Goal: Task Accomplishment & Management: Manage account settings

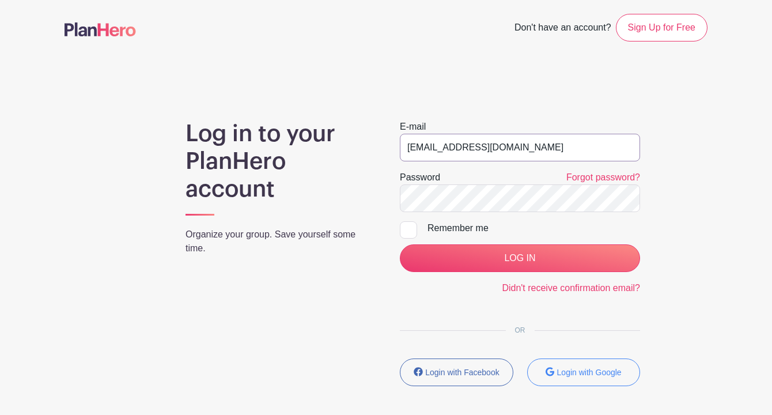
type input "[EMAIL_ADDRESS][DOMAIN_NAME]"
click at [404, 231] on div at bounding box center [408, 229] width 17 height 17
click at [404, 229] on input "Remember me" at bounding box center [403, 224] width 7 height 7
checkbox input "true"
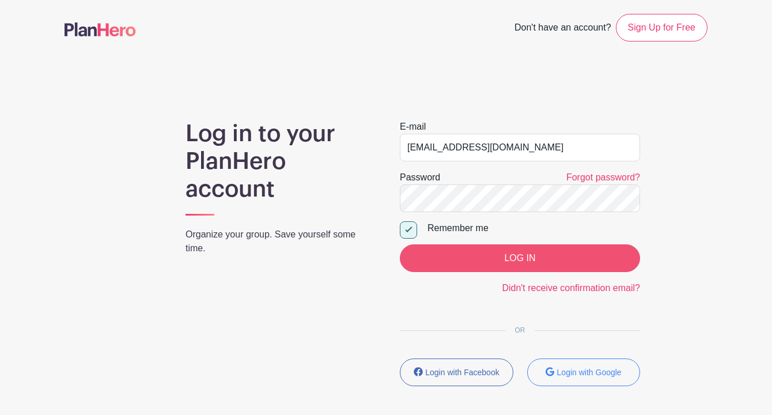
click at [538, 255] on input "LOG IN" at bounding box center [520, 258] width 240 height 28
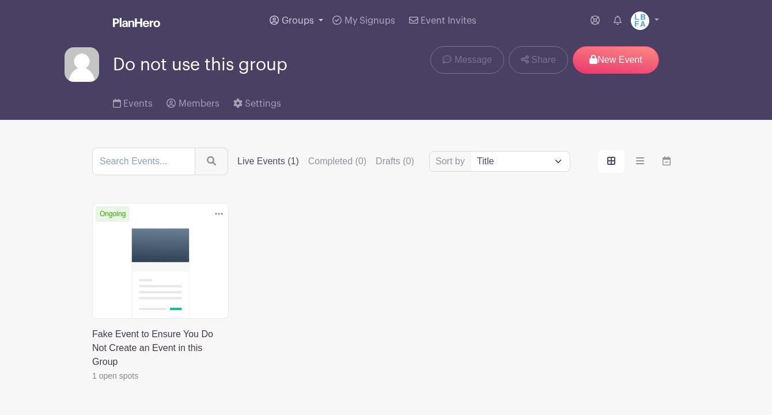
click at [304, 24] on span "Groups" at bounding box center [298, 20] width 32 height 9
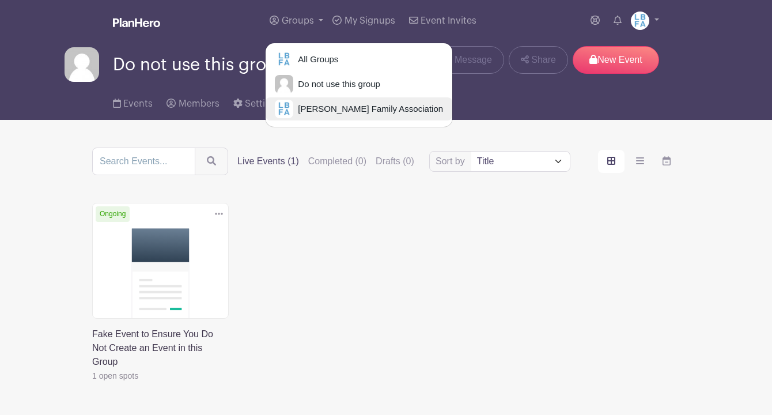
click at [326, 111] on span "Laguna Blanca Family Association" at bounding box center [368, 109] width 150 height 13
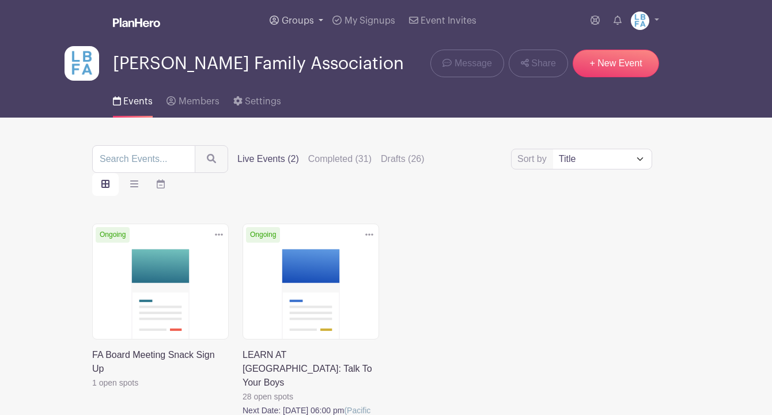
click at [317, 18] on link "Groups" at bounding box center [296, 20] width 63 height 41
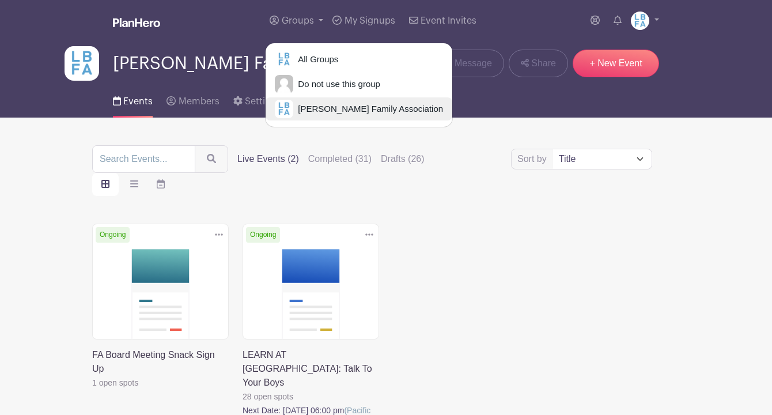
click at [329, 110] on span "[PERSON_NAME] Family Association" at bounding box center [368, 109] width 150 height 13
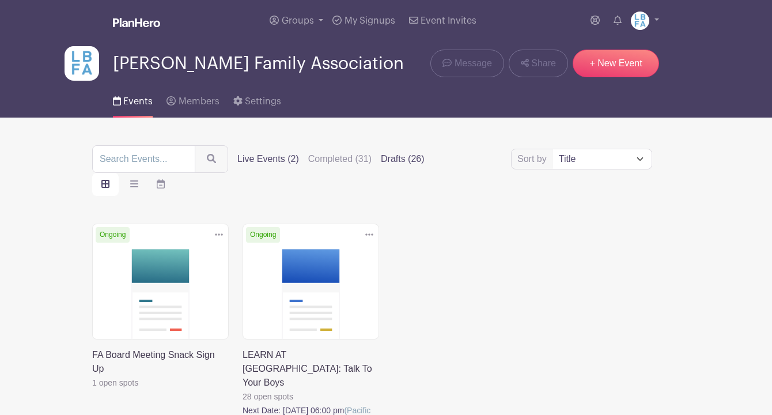
click at [395, 160] on label "Drafts (26)" at bounding box center [403, 159] width 44 height 14
click at [0, 0] on input "Drafts (26)" at bounding box center [0, 0] width 0 height 0
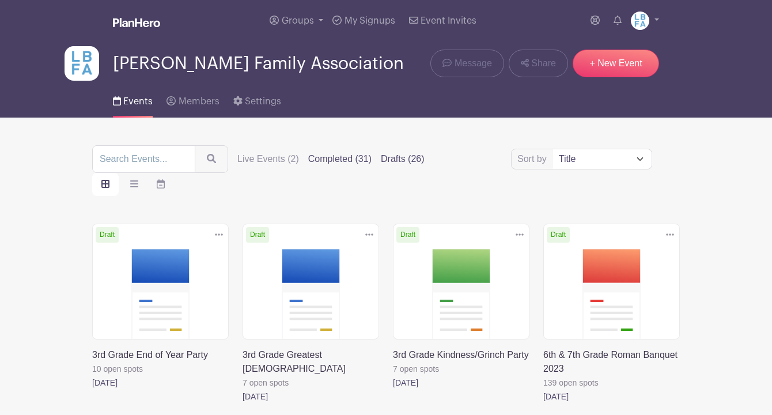
click at [349, 158] on label "Completed (31)" at bounding box center [339, 159] width 63 height 14
click at [0, 0] on input "Completed (31)" at bounding box center [0, 0] width 0 height 0
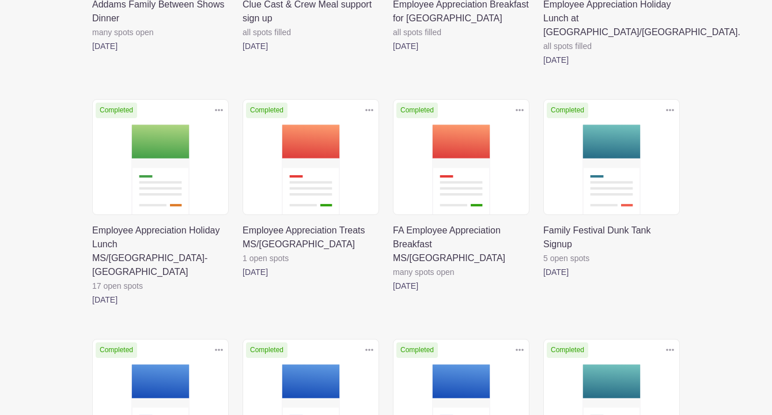
scroll to position [563, 0]
click at [393, 292] on link at bounding box center [393, 292] width 0 height 0
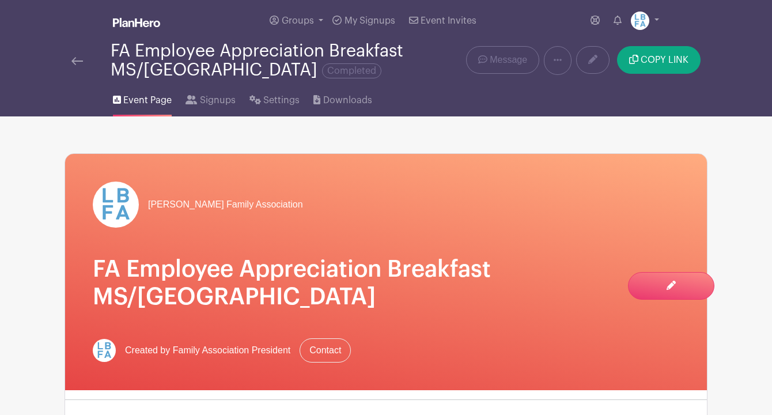
click at [417, 202] on div "[PERSON_NAME] Family Association" at bounding box center [386, 205] width 587 height 46
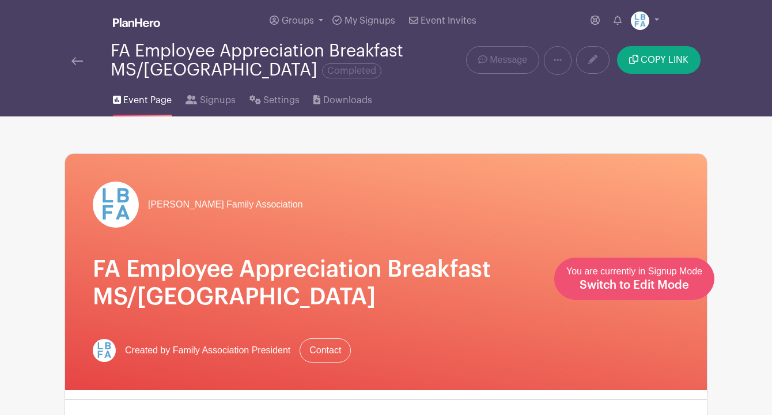
click at [632, 284] on span "Switch to Edit Mode" at bounding box center [635, 286] width 110 height 12
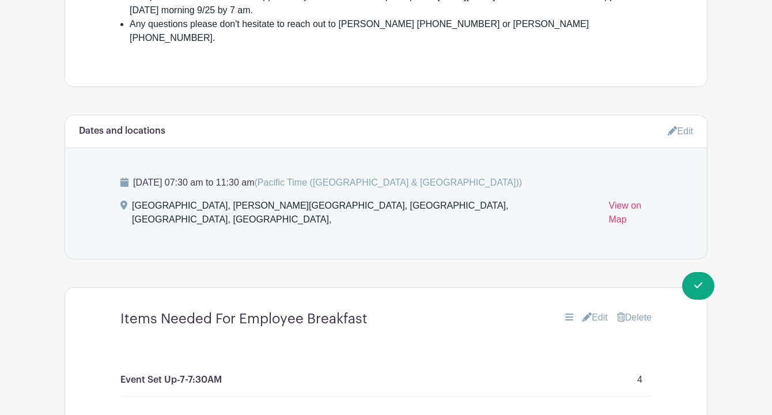
scroll to position [549, 0]
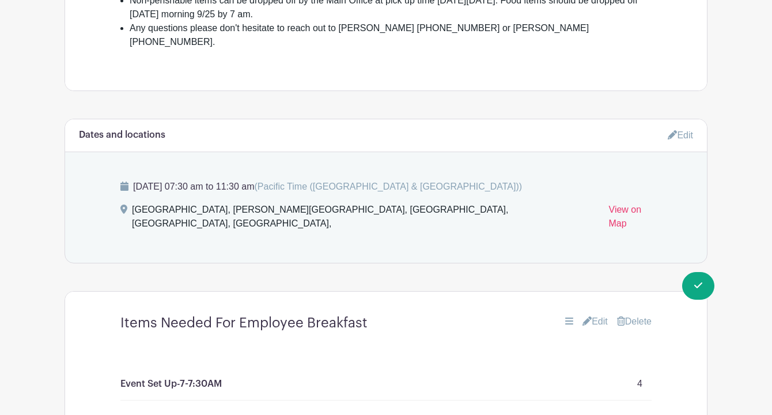
click at [600, 315] on link "Edit" at bounding box center [595, 322] width 25 height 14
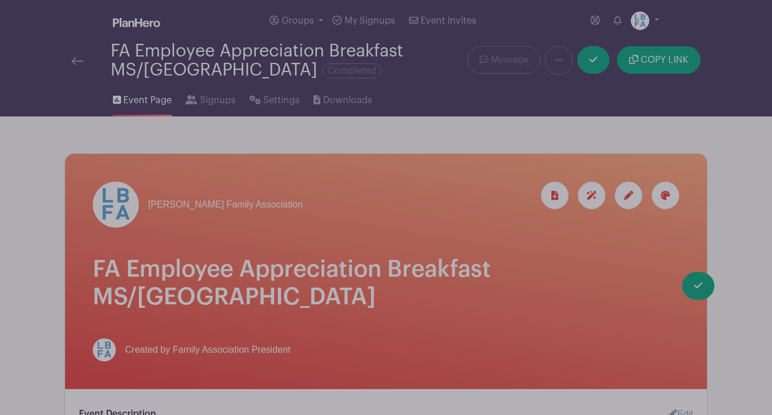
scroll to position [0, 0]
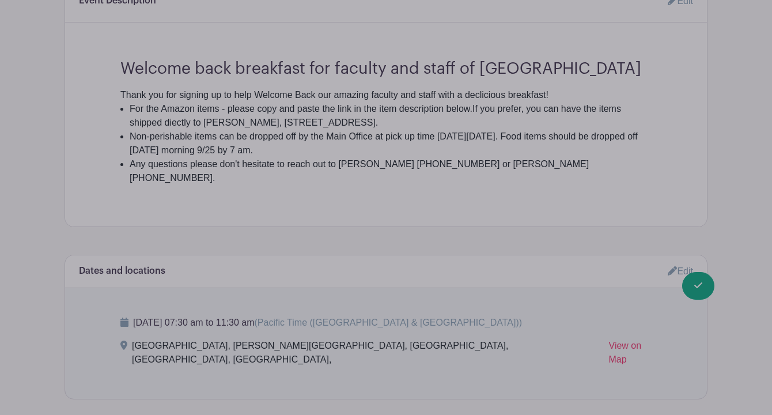
scroll to position [416, 0]
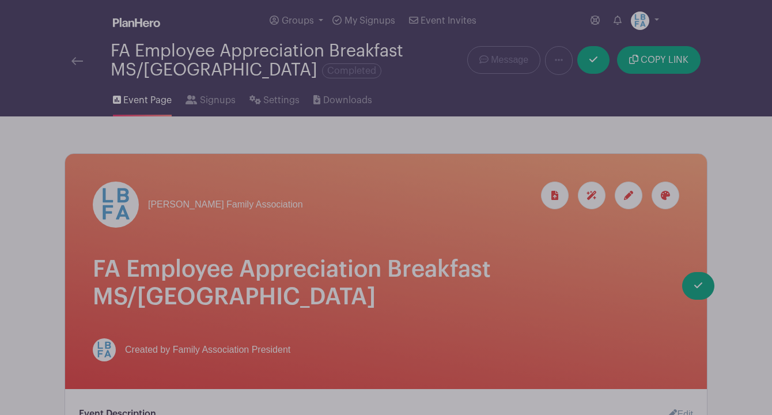
scroll to position [0, 0]
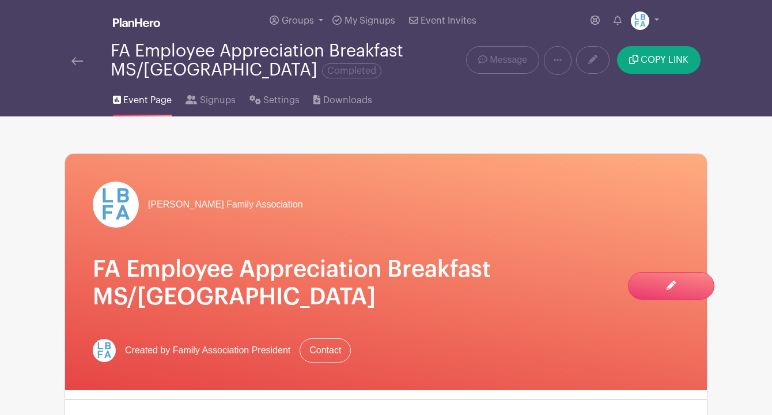
click at [77, 62] on img at bounding box center [77, 61] width 12 height 8
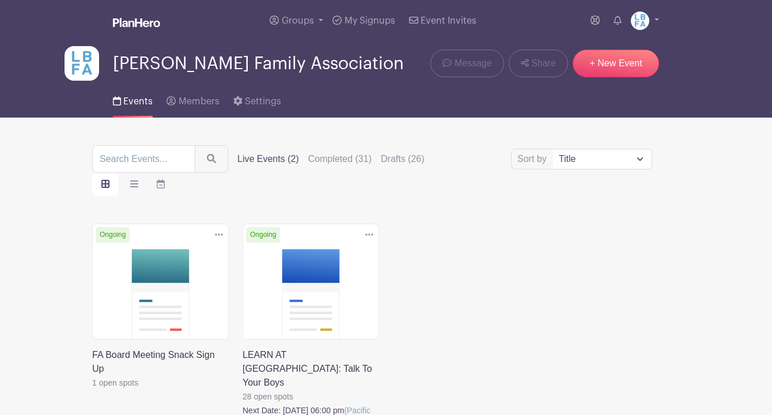
scroll to position [13, 0]
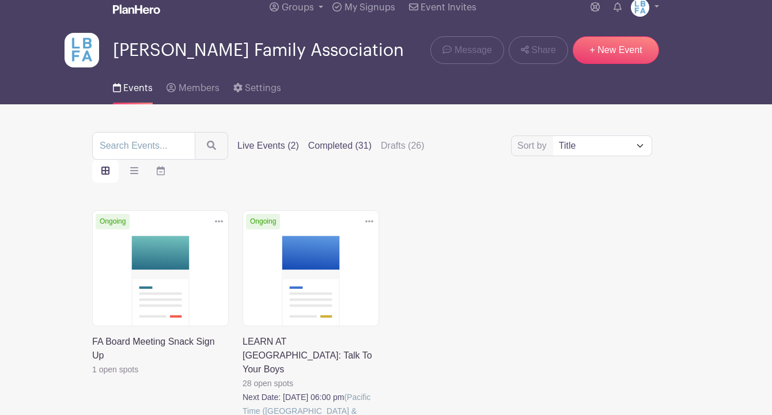
click at [356, 150] on label "Completed (31)" at bounding box center [339, 146] width 63 height 14
click at [0, 0] on input "Completed (31)" at bounding box center [0, 0] width 0 height 0
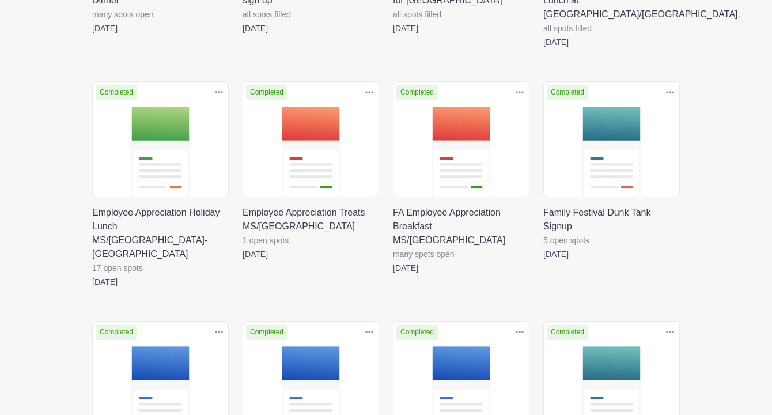
scroll to position [577, 0]
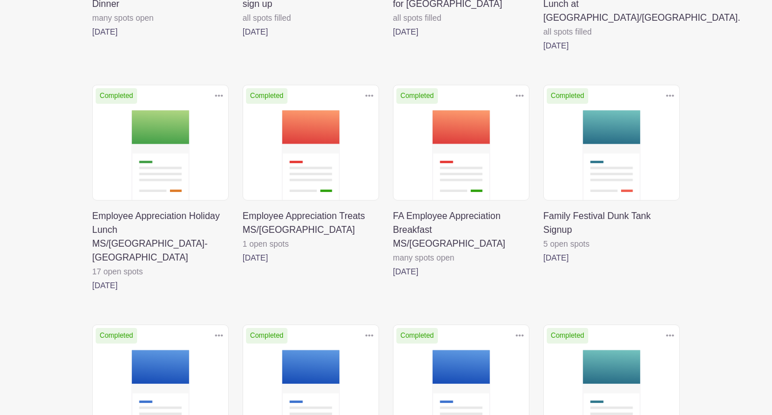
click at [393, 278] on link at bounding box center [393, 278] width 0 height 0
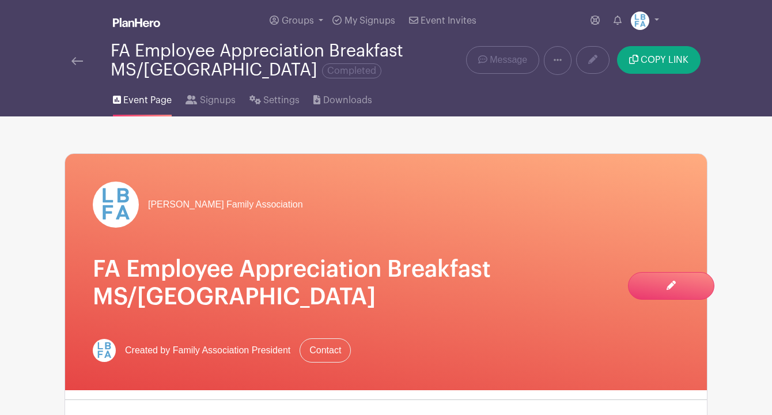
click at [559, 59] on icon at bounding box center [558, 59] width 8 height 9
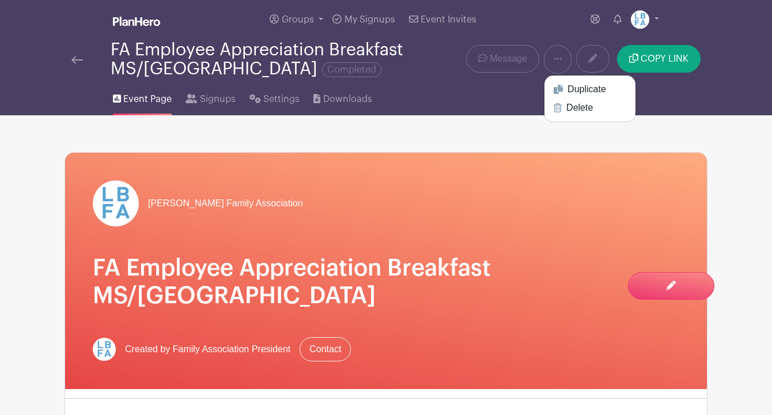
scroll to position [5, 0]
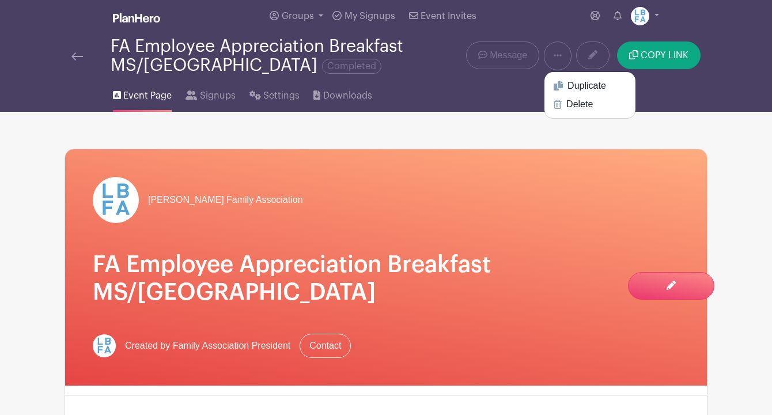
click at [74, 57] on img at bounding box center [77, 56] width 12 height 8
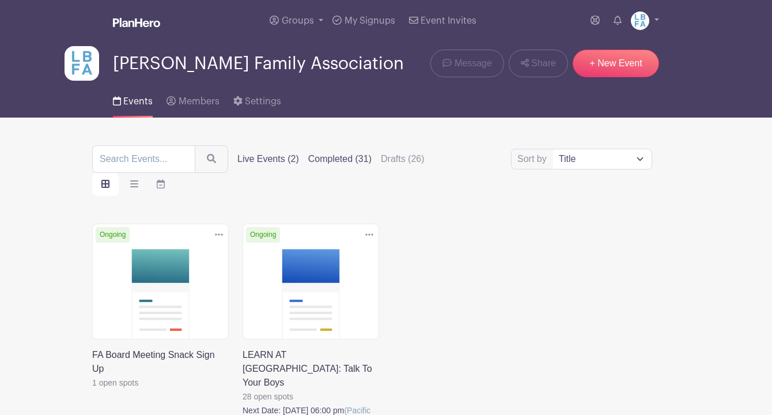
click at [337, 160] on label "Completed (31)" at bounding box center [339, 159] width 63 height 14
click at [0, 0] on input "Completed (31)" at bounding box center [0, 0] width 0 height 0
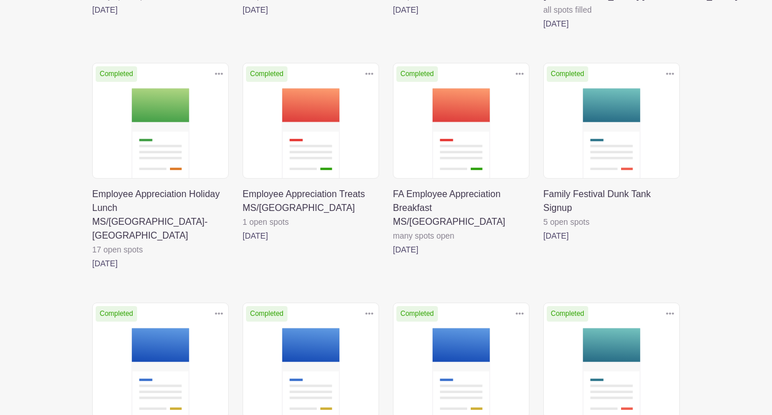
scroll to position [603, 0]
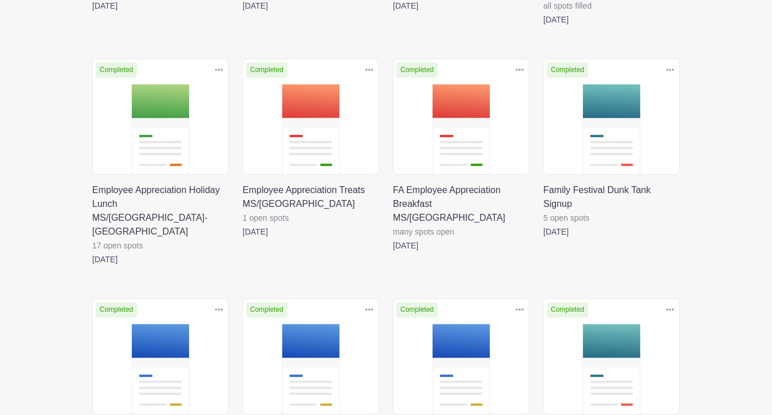
click at [393, 252] on link at bounding box center [393, 252] width 0 height 0
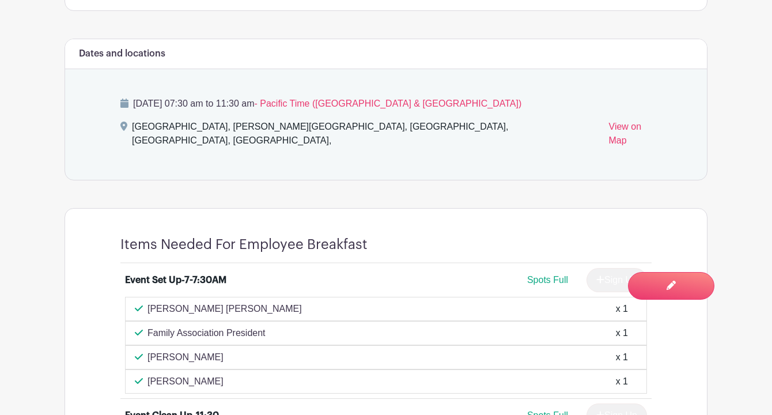
scroll to position [14, 0]
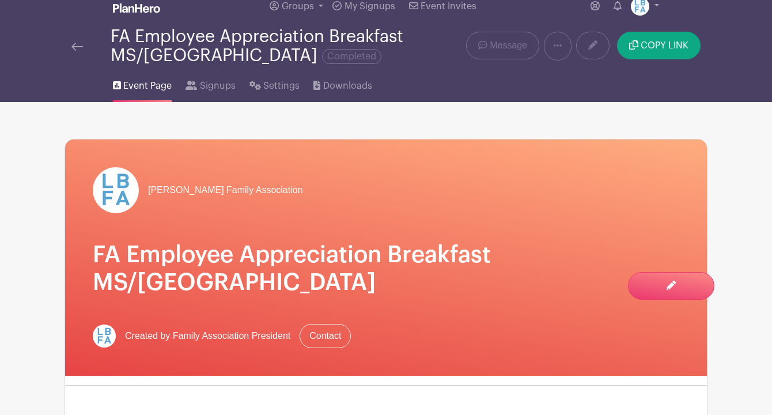
scroll to position [0, 0]
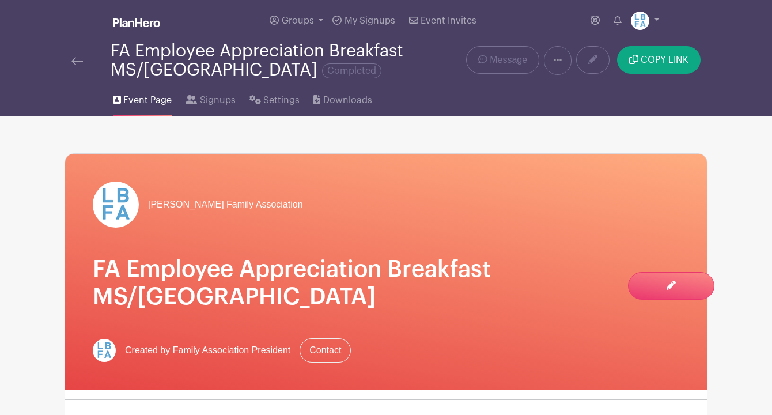
click at [555, 68] on link at bounding box center [558, 60] width 28 height 29
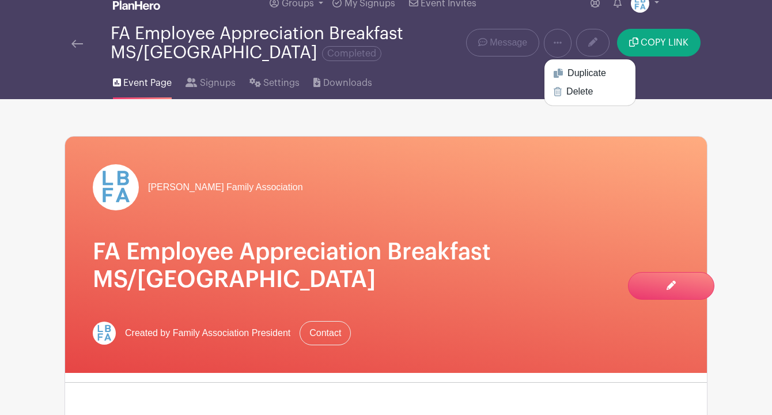
scroll to position [9, 0]
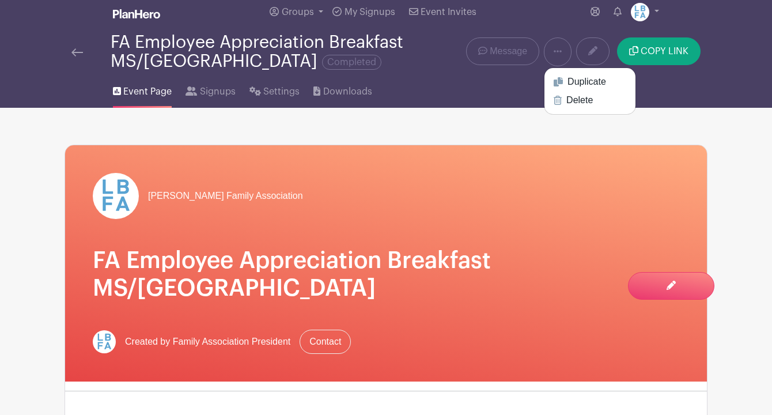
click at [70, 53] on div "FA Employee Appreciation Breakfast MS/US Completed" at bounding box center [252, 52] width 375 height 38
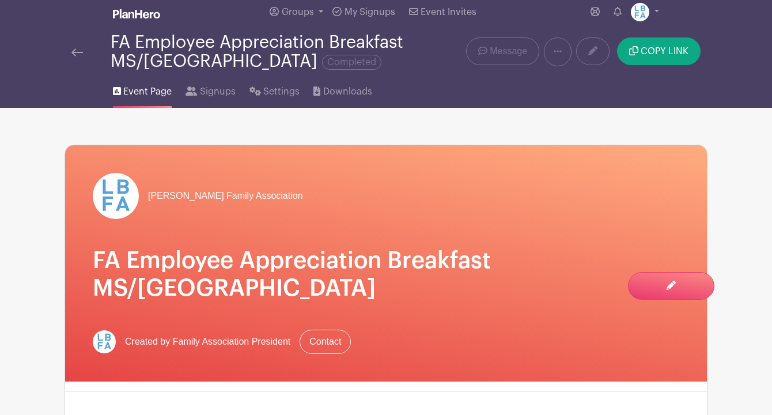
click at [80, 48] on link at bounding box center [77, 52] width 12 height 14
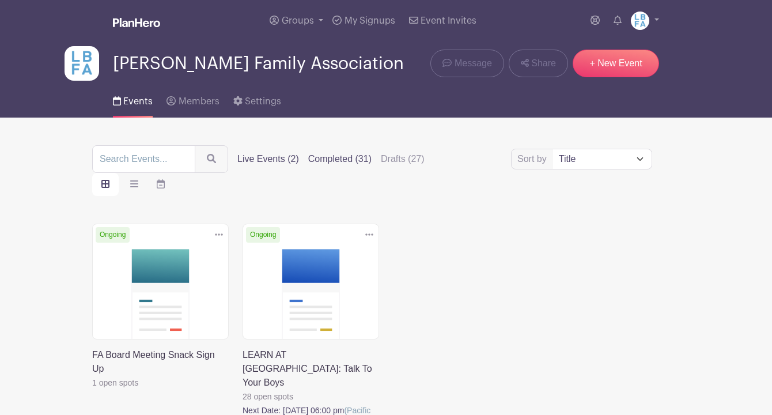
click at [338, 160] on label "Completed (31)" at bounding box center [339, 159] width 63 height 14
click at [0, 0] on input "Completed (31)" at bounding box center [0, 0] width 0 height 0
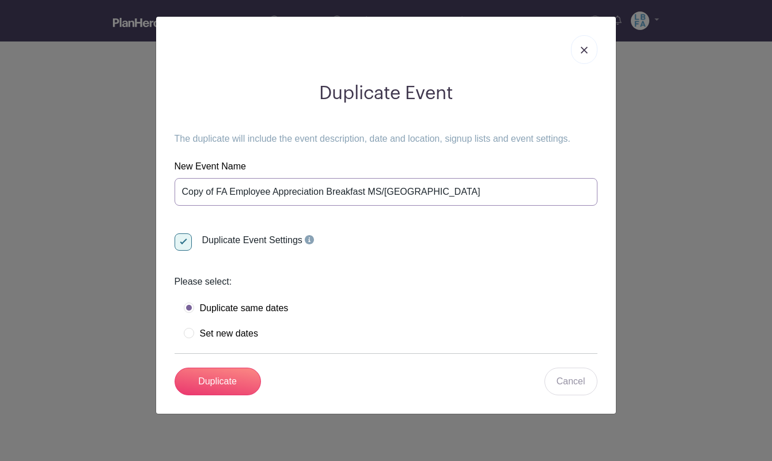
click at [217, 192] on input "Copy of FA Employee Appreciation Breakfast MS/[GEOGRAPHIC_DATA]" at bounding box center [386, 192] width 423 height 28
click at [376, 192] on input "FA Employee Appreciation Breakfast MS/[GEOGRAPHIC_DATA]" at bounding box center [386, 192] width 423 height 28
type input "FA Employee Appreciation Breakfast MS/US 2025"
click at [190, 328] on label "Set new dates" at bounding box center [221, 334] width 74 height 12
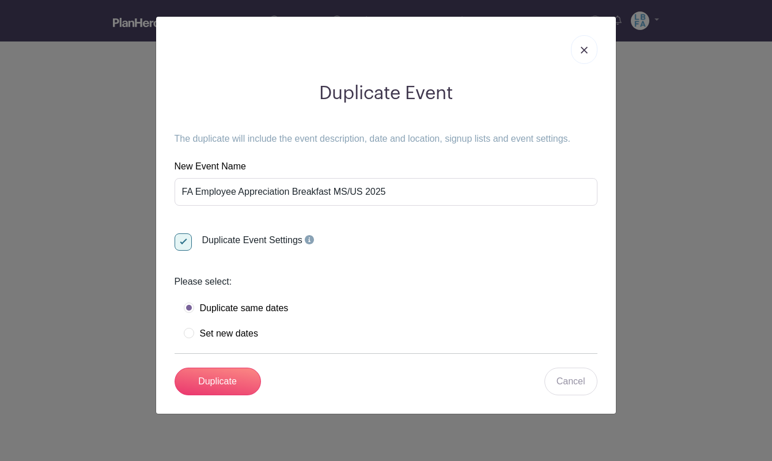
radio input "true"
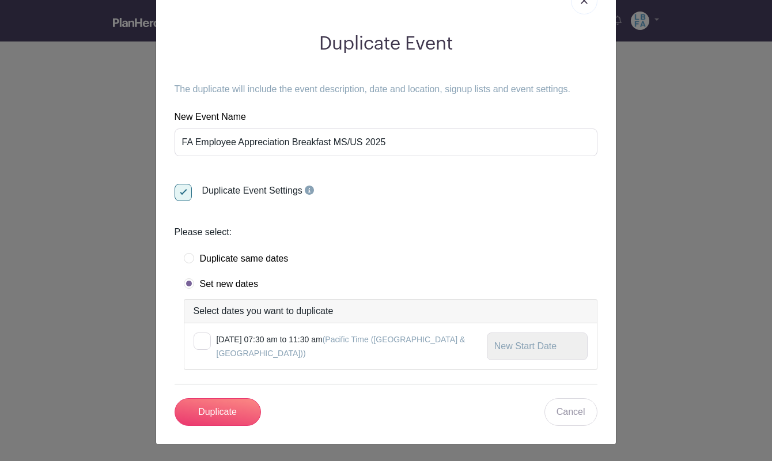
scroll to position [96, 0]
click at [201, 333] on div at bounding box center [202, 341] width 17 height 17
click at [201, 333] on input "checkbox" at bounding box center [197, 336] width 7 height 7
click at [197, 333] on div at bounding box center [202, 341] width 17 height 17
click at [197, 333] on input "checkbox" at bounding box center [197, 336] width 7 height 7
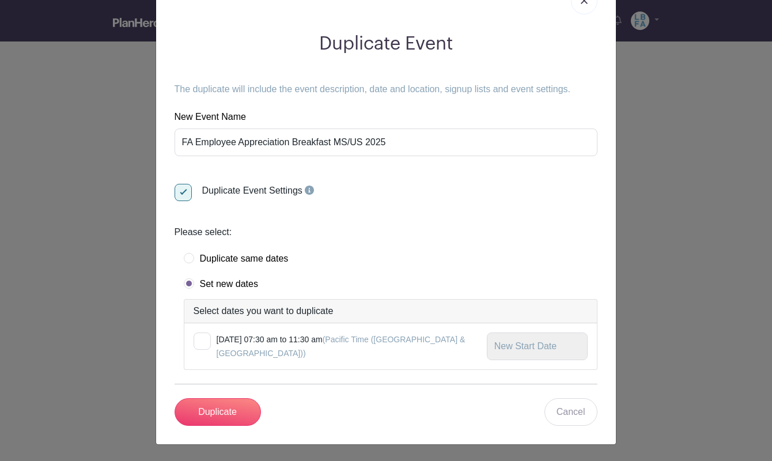
click at [206, 333] on div at bounding box center [202, 341] width 17 height 17
click at [201, 333] on input "checkbox" at bounding box center [197, 336] width 7 height 7
checkbox input "true"
click at [505, 333] on input "text" at bounding box center [537, 347] width 101 height 28
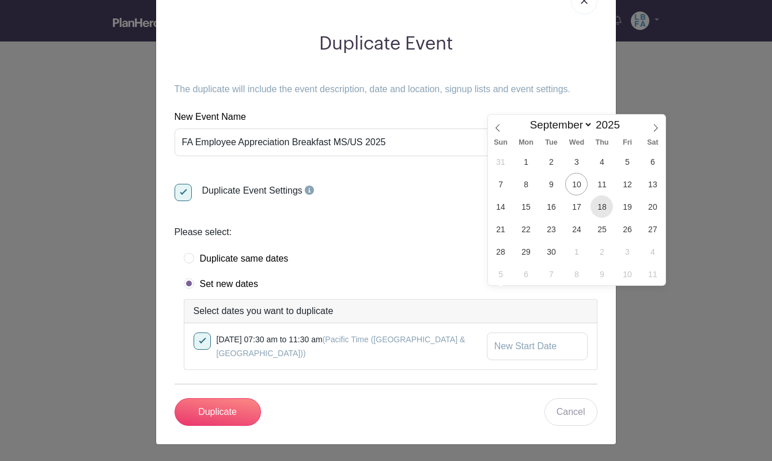
scroll to position [0, 0]
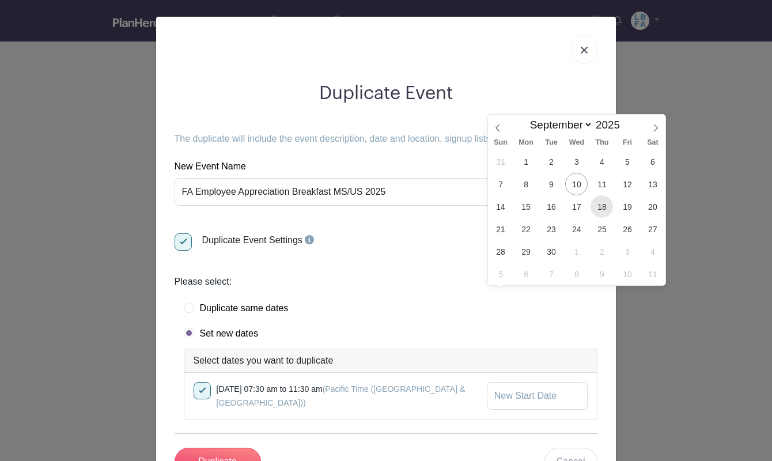
click at [605, 204] on span "18" at bounding box center [602, 206] width 22 height 22
type input "[DATE]"
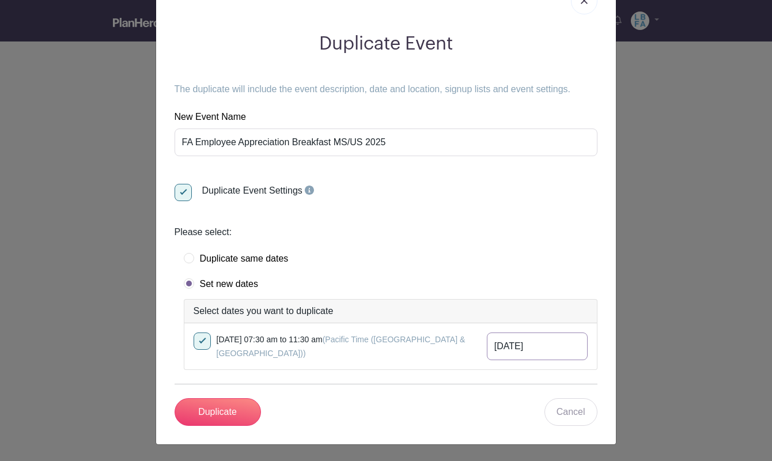
scroll to position [96, 0]
click at [224, 398] on input "Duplicate" at bounding box center [218, 412] width 86 height 28
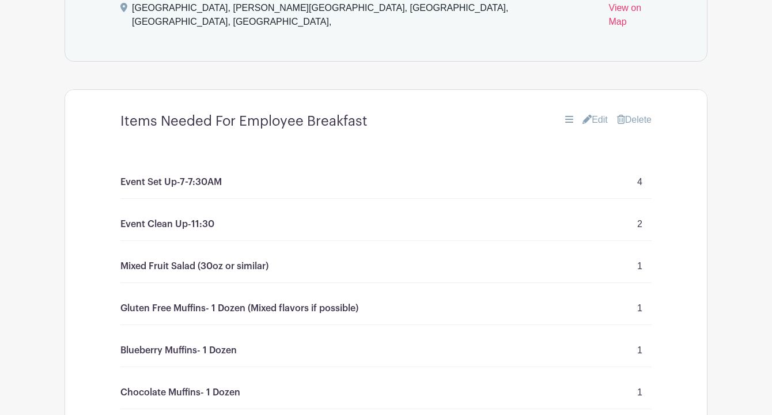
scroll to position [752, 0]
click at [597, 112] on link "Edit" at bounding box center [595, 119] width 25 height 14
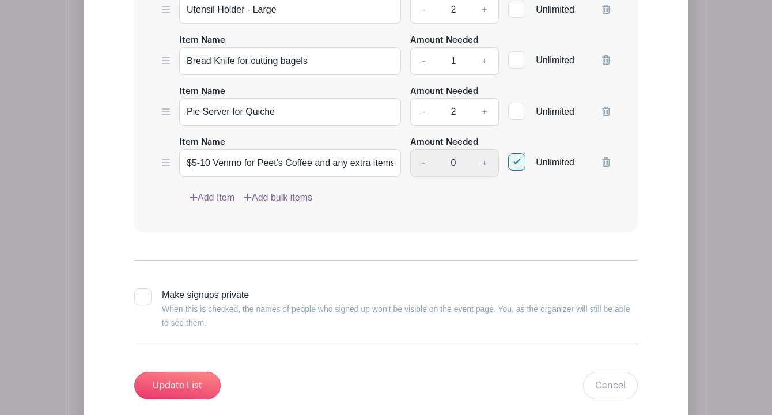
scroll to position [2572, 0]
click at [606, 162] on icon at bounding box center [606, 161] width 8 height 9
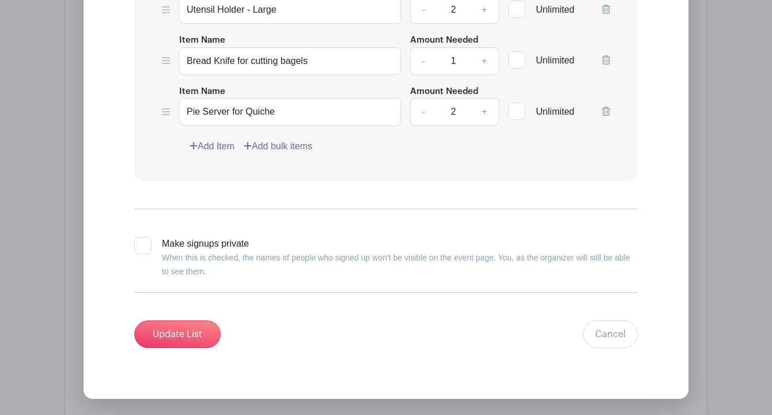
click at [605, 112] on icon at bounding box center [606, 111] width 8 height 9
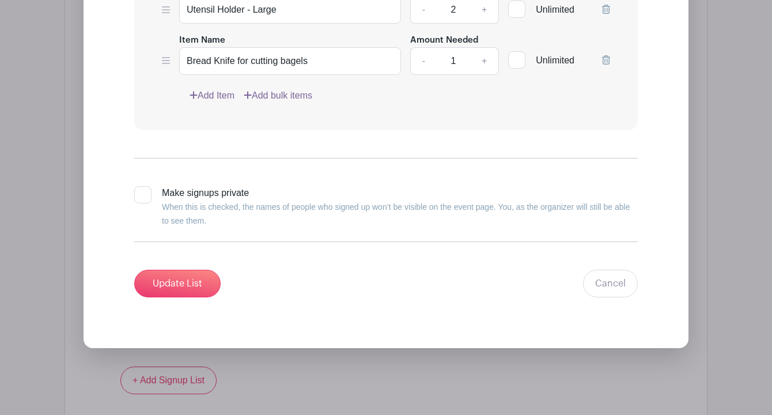
click at [606, 60] on icon at bounding box center [606, 59] width 8 height 9
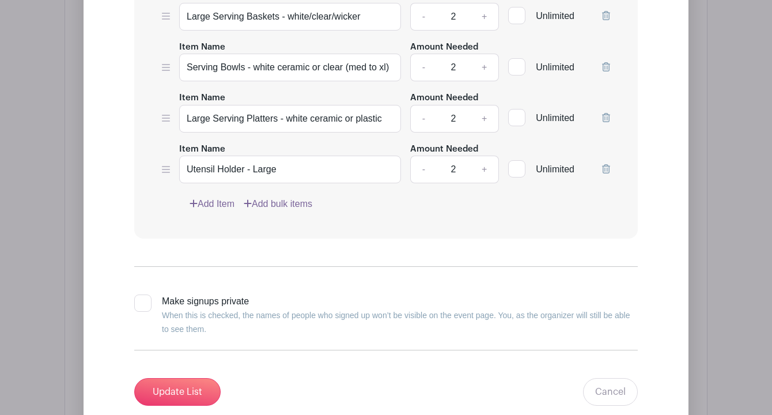
scroll to position [2395, 0]
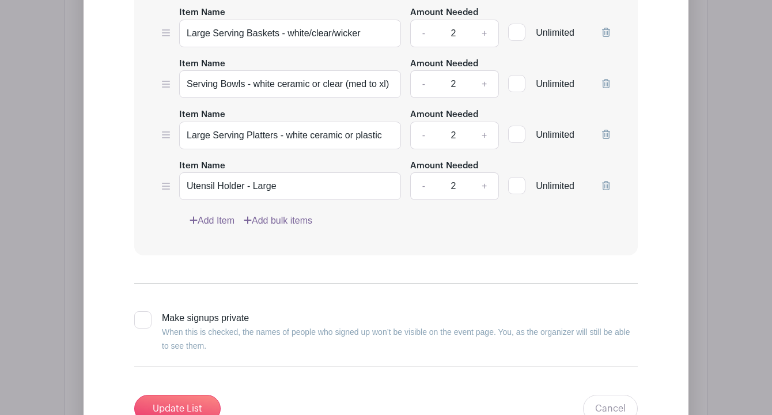
click at [606, 183] on icon at bounding box center [606, 185] width 8 height 9
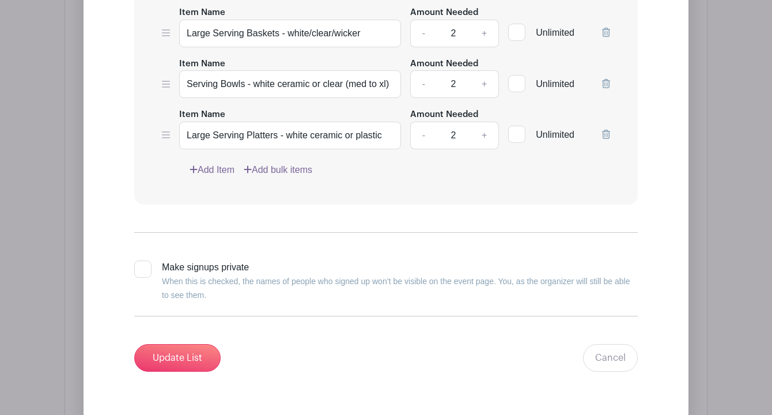
click at [606, 133] on icon at bounding box center [606, 134] width 8 height 9
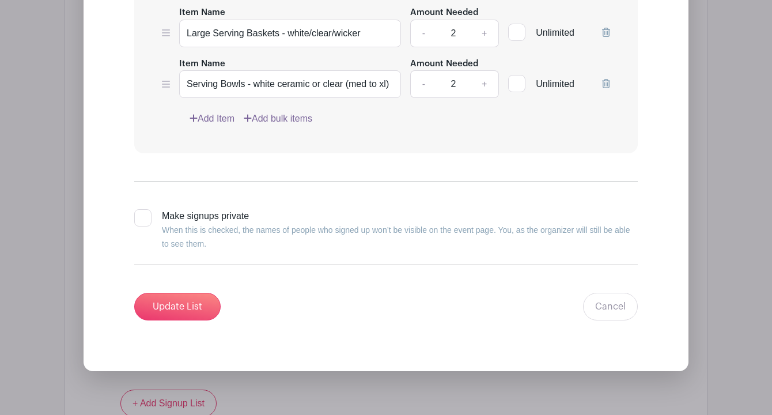
click at [607, 80] on icon at bounding box center [606, 83] width 8 height 9
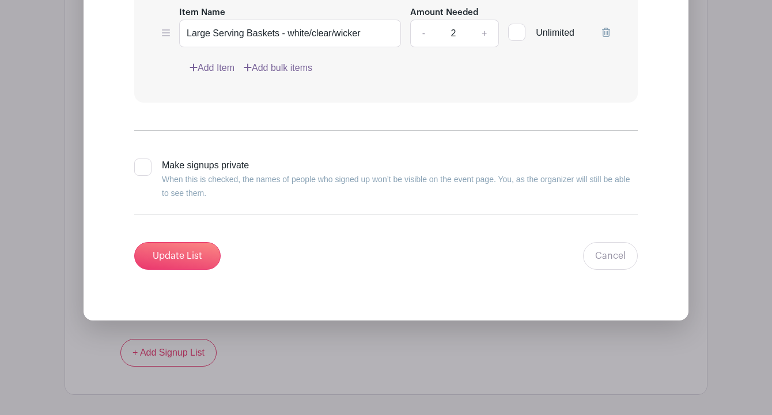
click at [606, 29] on icon at bounding box center [606, 32] width 8 height 9
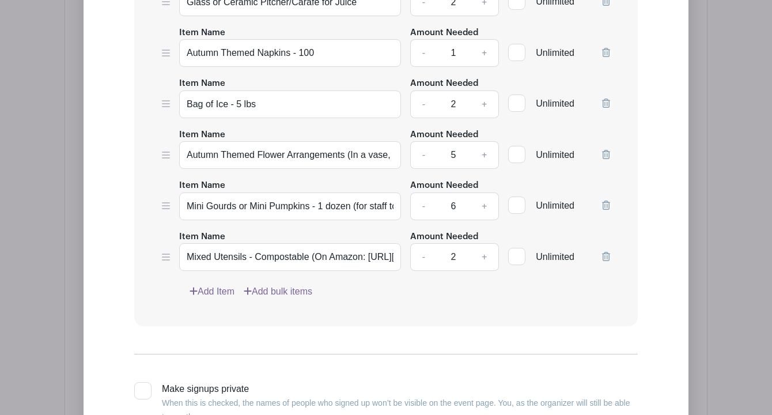
scroll to position [2093, 0]
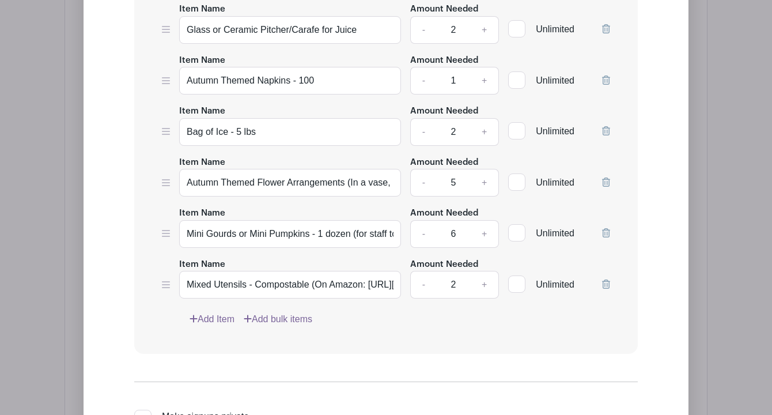
click at [607, 282] on icon at bounding box center [606, 284] width 8 height 9
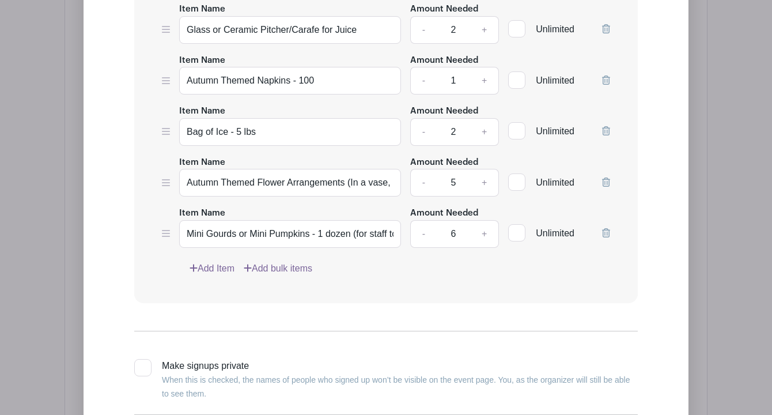
click at [607, 234] on icon at bounding box center [606, 232] width 8 height 9
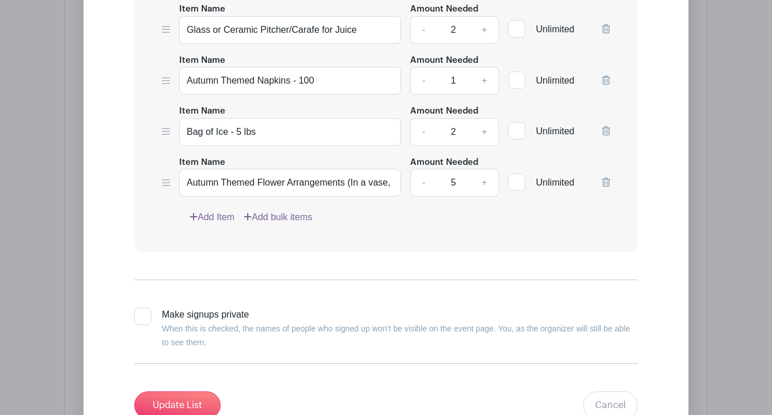
click at [607, 173] on div at bounding box center [606, 178] width 8 height 37
click at [607, 178] on link at bounding box center [606, 183] width 8 height 10
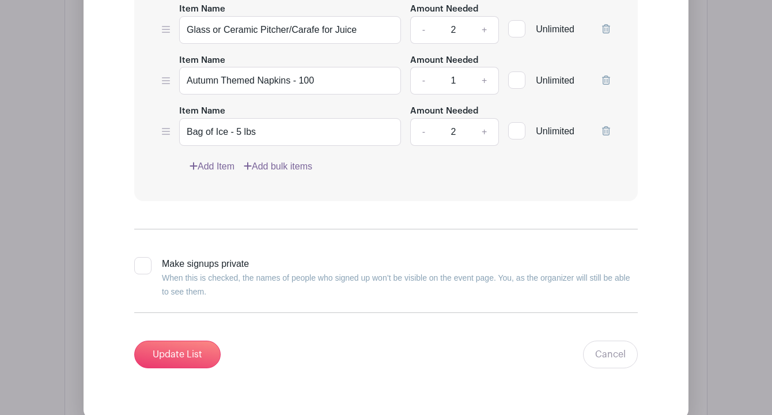
click at [605, 128] on icon at bounding box center [606, 130] width 8 height 9
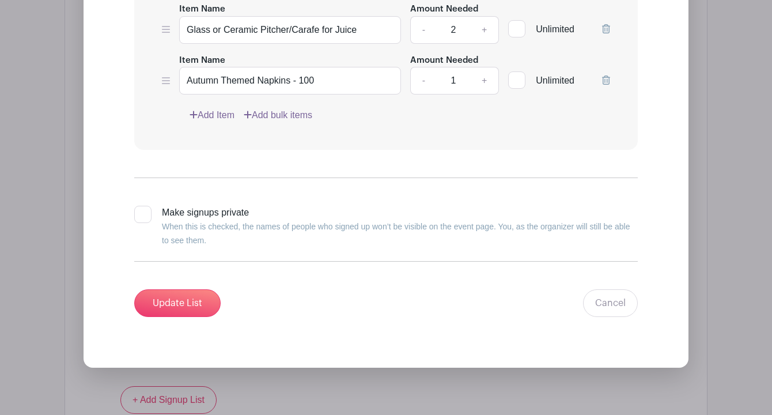
click at [606, 78] on icon at bounding box center [606, 79] width 8 height 9
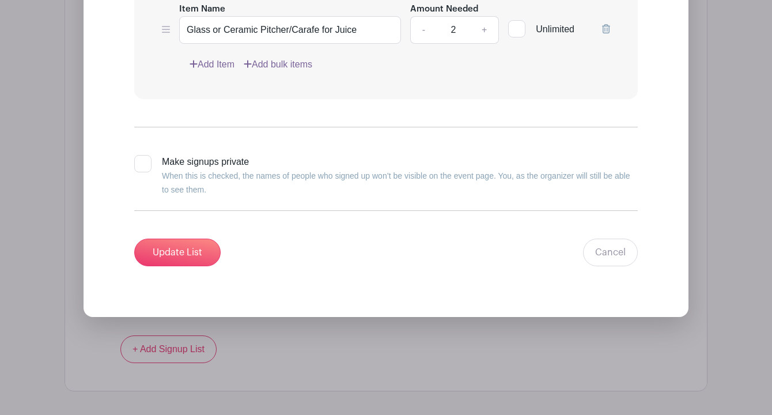
click at [605, 25] on icon at bounding box center [606, 28] width 8 height 9
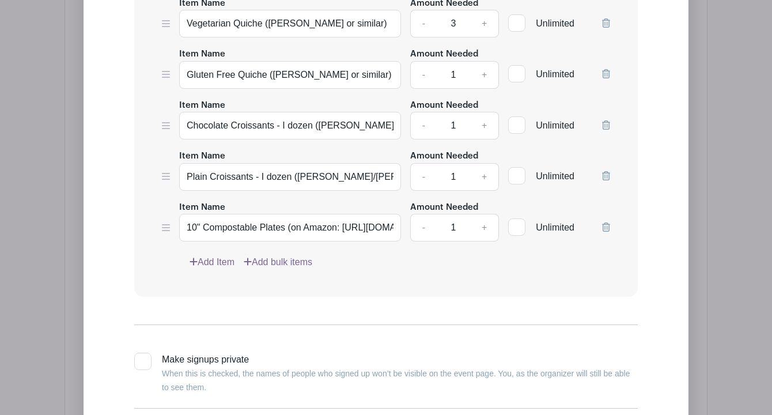
scroll to position [1828, 0]
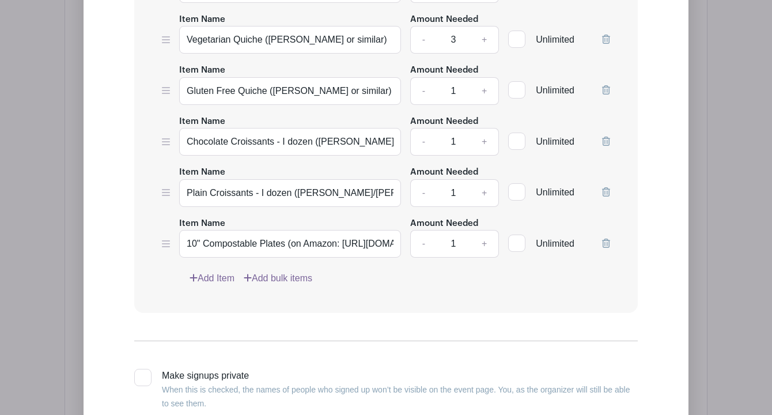
click at [606, 239] on icon at bounding box center [606, 243] width 8 height 9
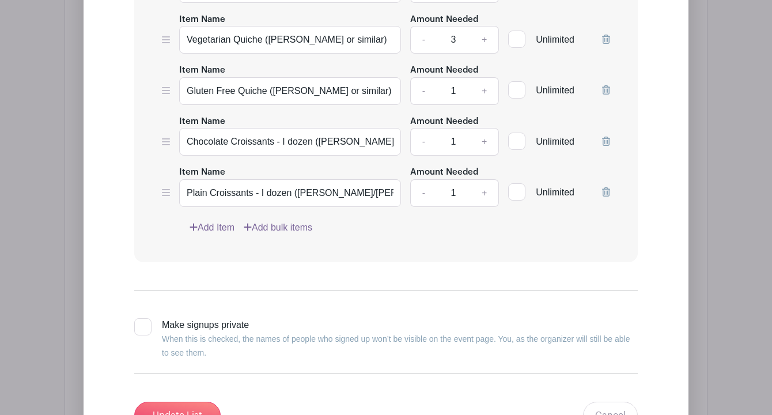
click at [607, 188] on icon at bounding box center [606, 191] width 8 height 9
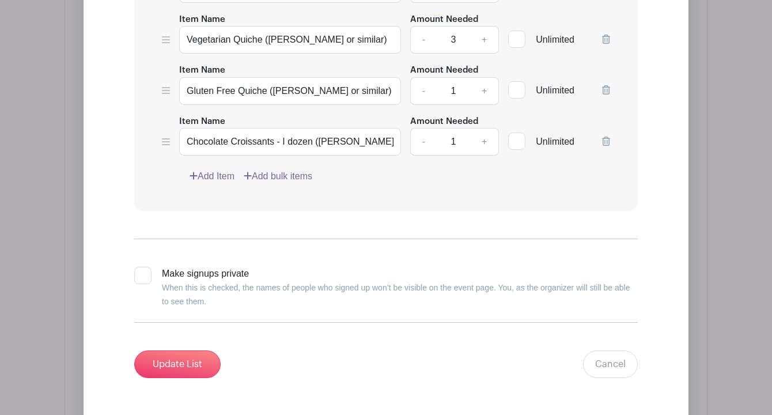
click at [607, 138] on icon at bounding box center [606, 141] width 8 height 9
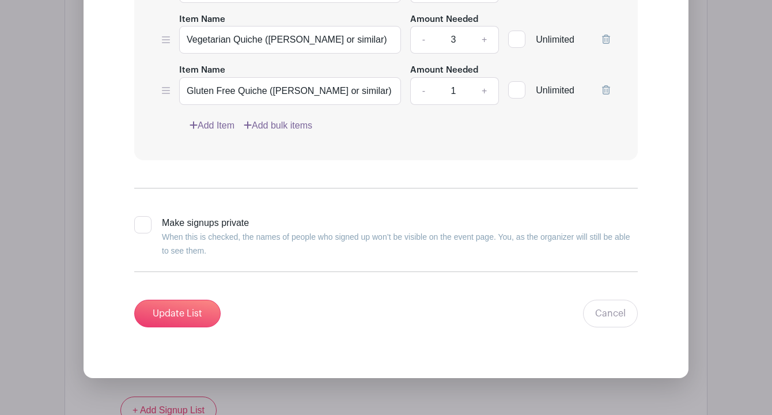
click at [606, 85] on icon at bounding box center [606, 89] width 8 height 9
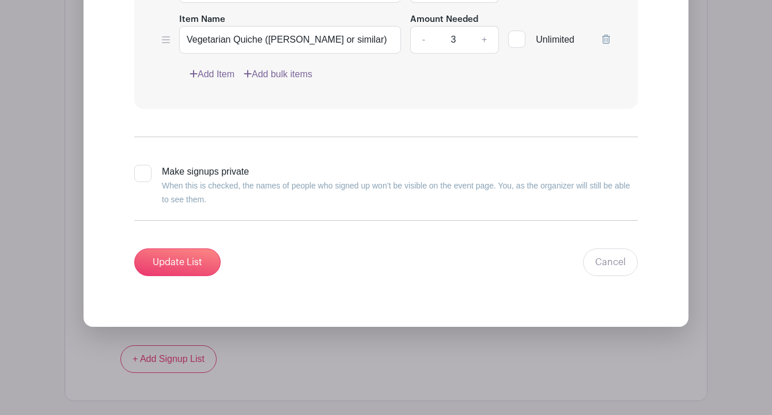
click at [606, 35] on icon at bounding box center [606, 39] width 8 height 9
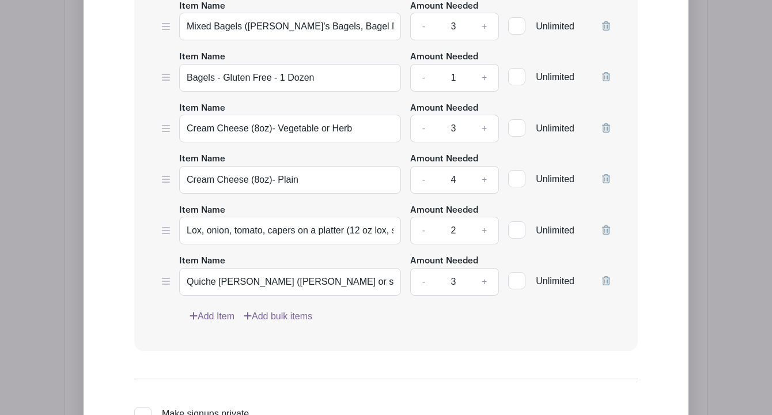
scroll to position [1534, 0]
click at [604, 278] on icon at bounding box center [606, 281] width 8 height 9
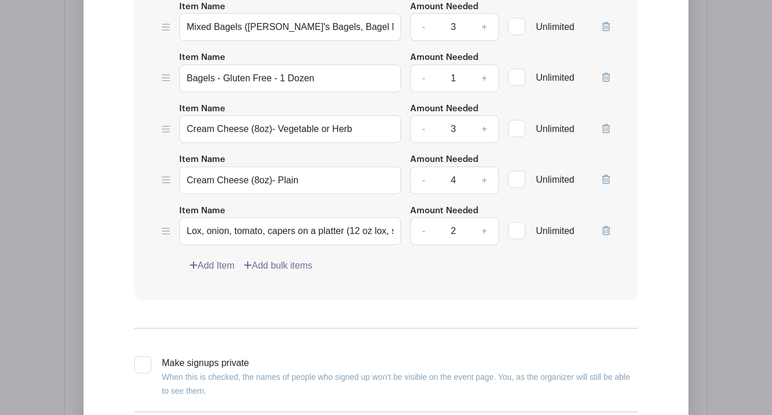
click at [607, 226] on icon at bounding box center [606, 230] width 8 height 9
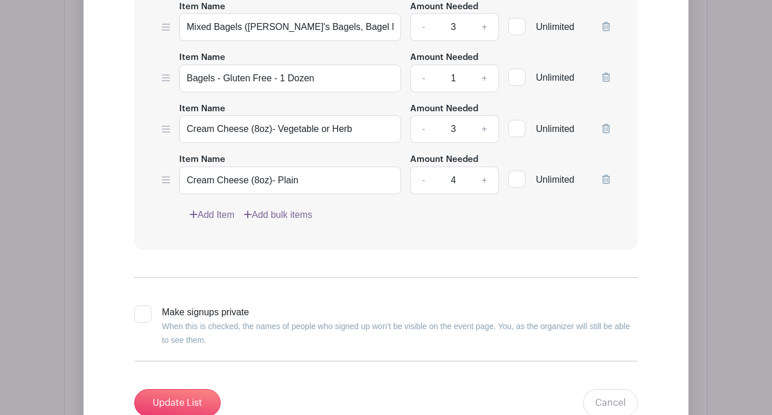
click at [606, 175] on icon at bounding box center [606, 179] width 8 height 9
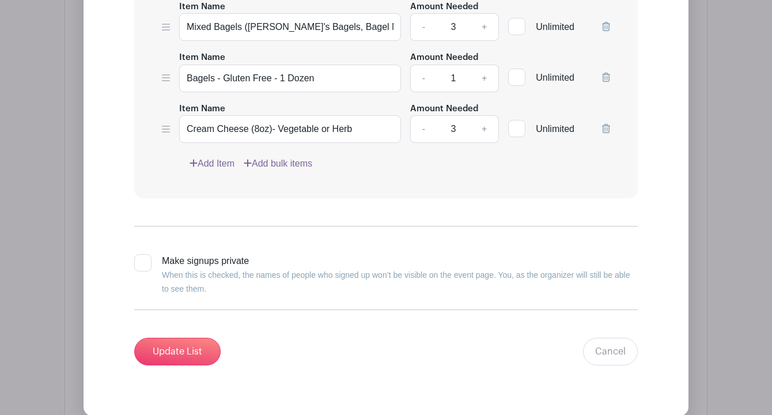
click at [607, 124] on icon at bounding box center [606, 128] width 8 height 9
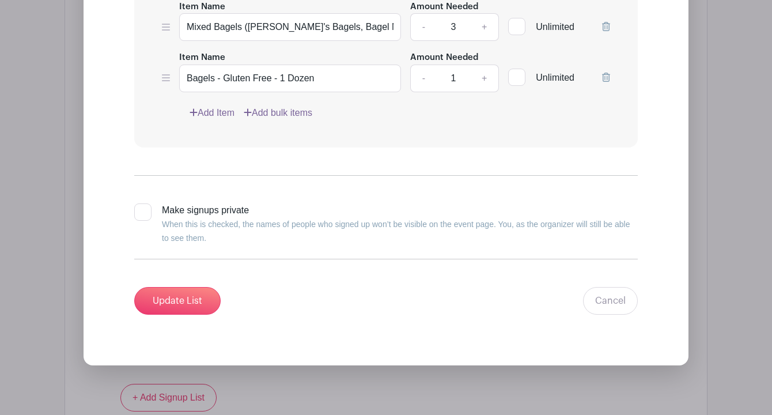
click at [608, 73] on icon at bounding box center [606, 77] width 8 height 9
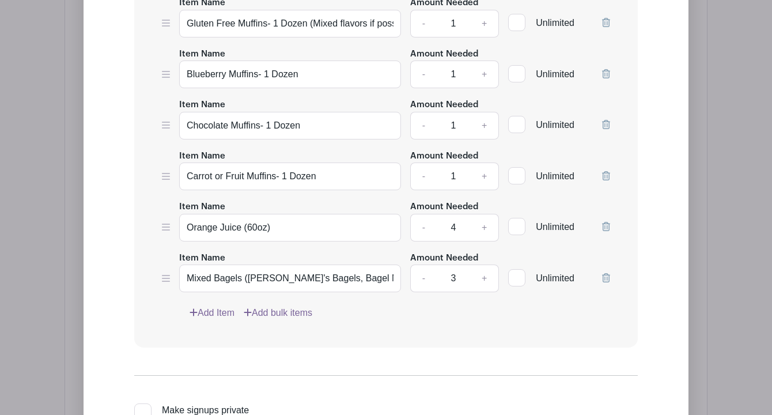
scroll to position [1300, 0]
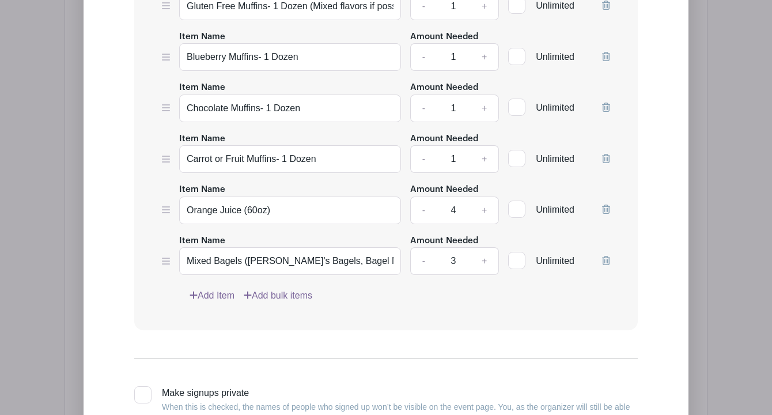
click at [607, 256] on icon at bounding box center [606, 260] width 8 height 9
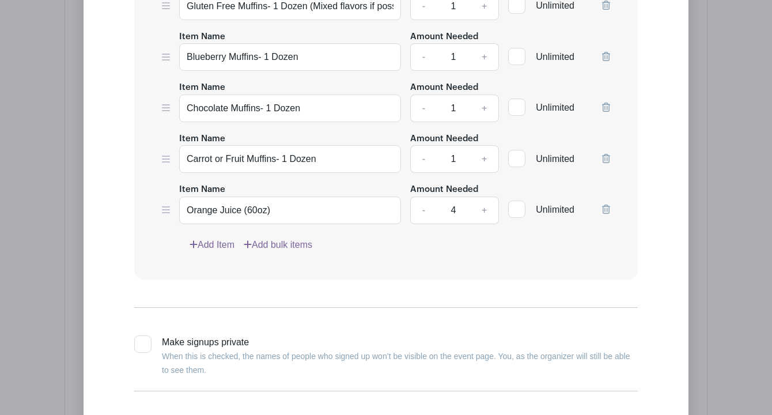
click at [606, 205] on icon at bounding box center [606, 209] width 8 height 9
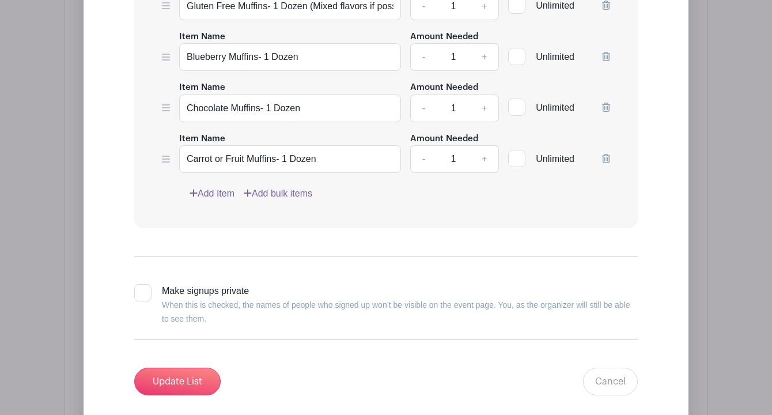
click at [606, 154] on icon at bounding box center [606, 158] width 8 height 9
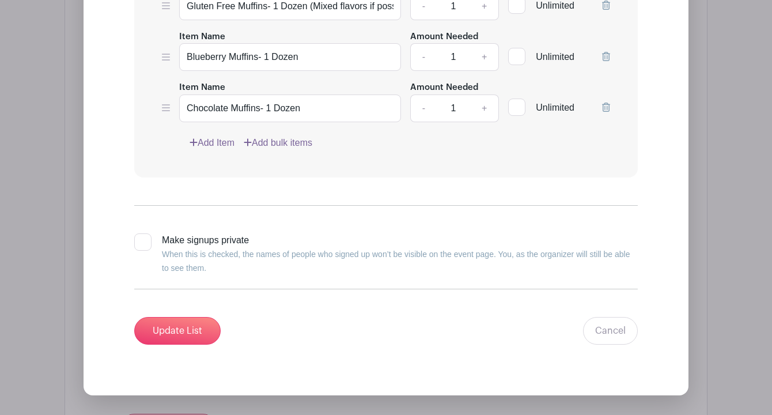
click at [606, 103] on icon at bounding box center [606, 107] width 8 height 9
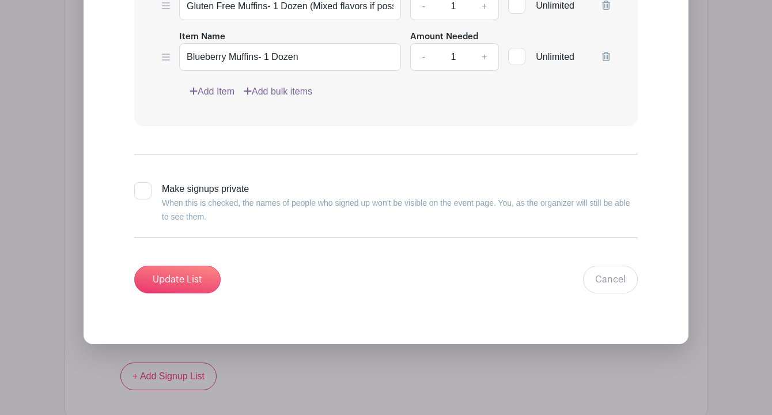
click at [606, 52] on icon at bounding box center [606, 56] width 8 height 9
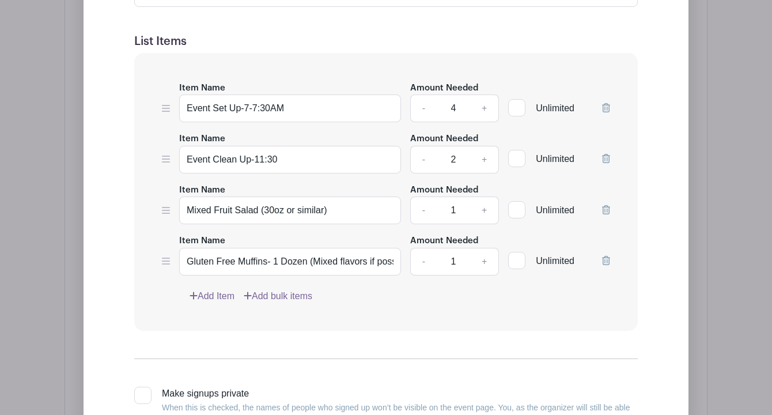
scroll to position [1042, 0]
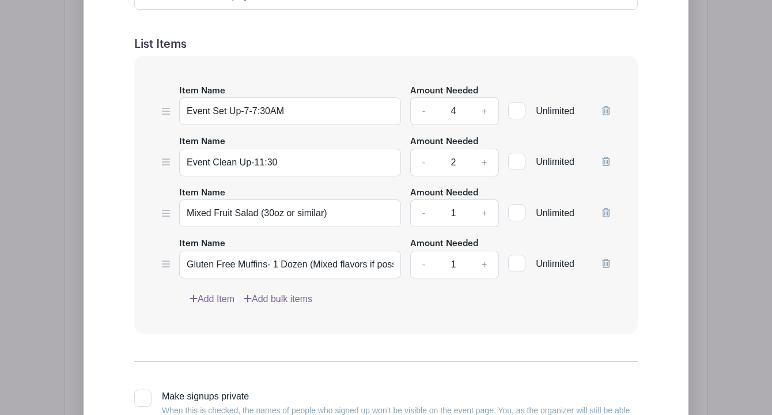
click at [605, 259] on icon at bounding box center [606, 263] width 8 height 9
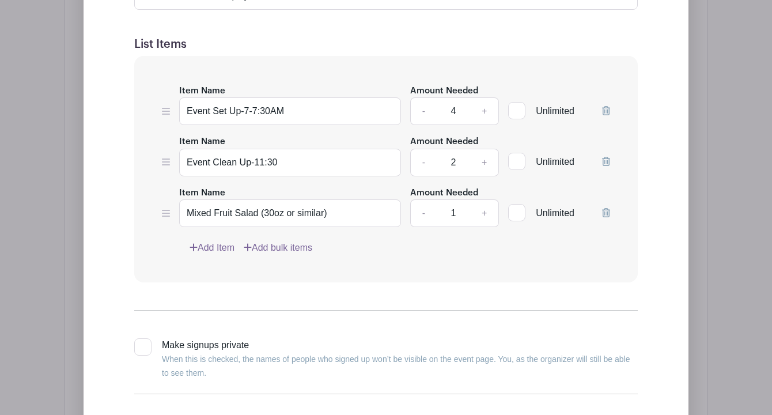
click at [608, 208] on link at bounding box center [606, 213] width 8 height 10
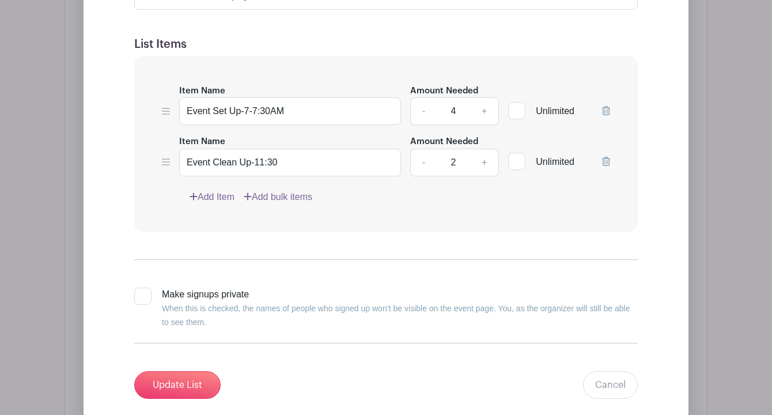
click at [213, 191] on link "Add Item" at bounding box center [212, 197] width 45 height 14
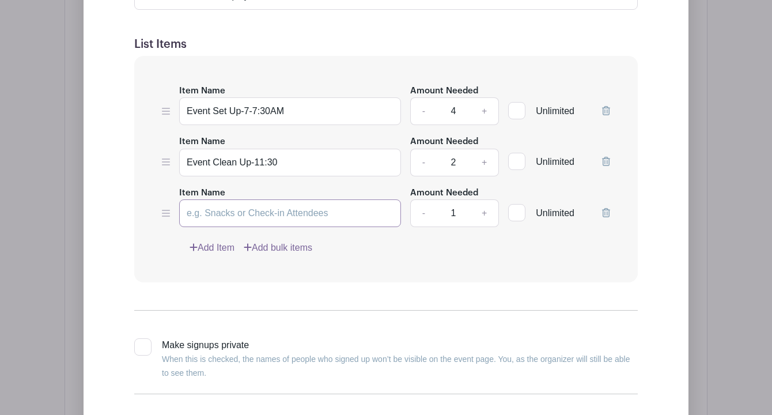
click at [213, 210] on input "Item Name" at bounding box center [290, 213] width 222 height 28
paste input "Quiche or egg casserole (8–10 dozen total)"
type input "Quiche or egg casserole (8–10 dozen total)"
click at [285, 241] on link "Add bulk items" at bounding box center [278, 248] width 69 height 14
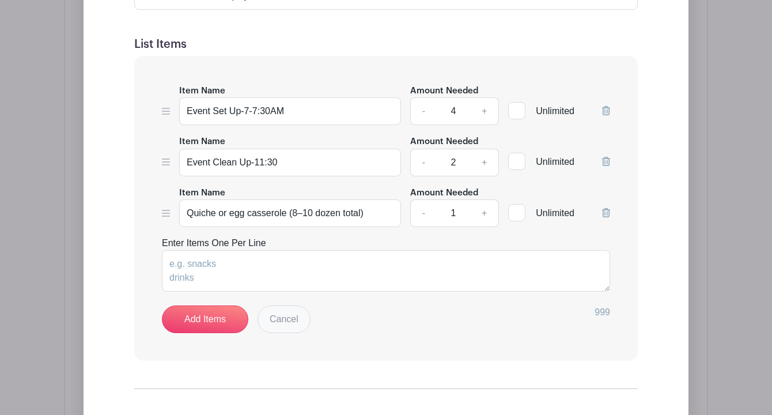
click at [281, 315] on link "Cancel" at bounding box center [284, 319] width 53 height 28
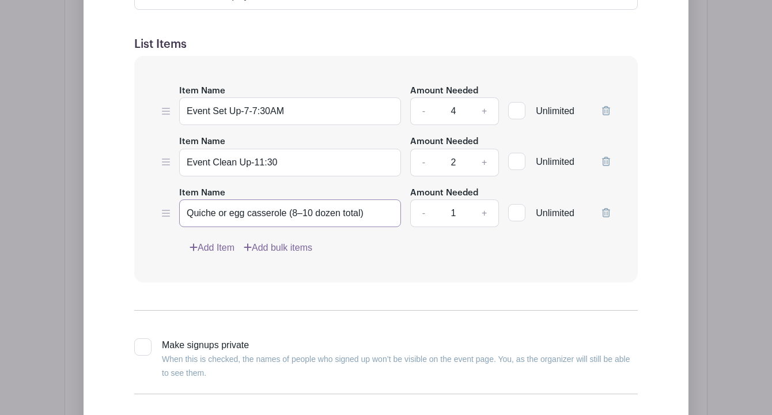
click at [364, 208] on input "Quiche or egg casserole (8–10 dozen total)" at bounding box center [290, 213] width 222 height 28
click at [486, 205] on link "+" at bounding box center [484, 213] width 29 height 28
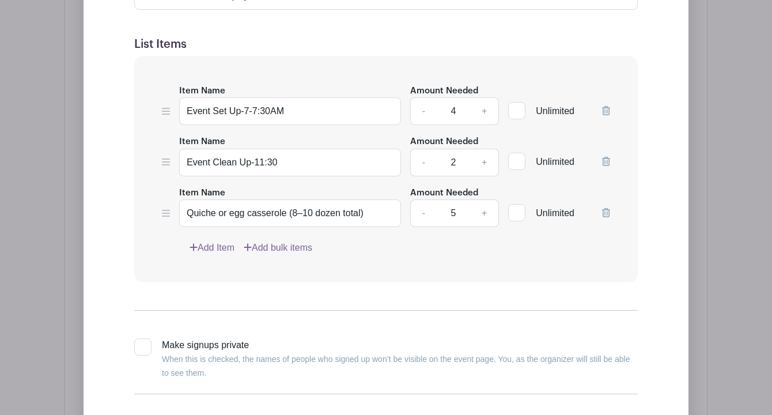
click at [486, 205] on link "+" at bounding box center [484, 213] width 29 height 28
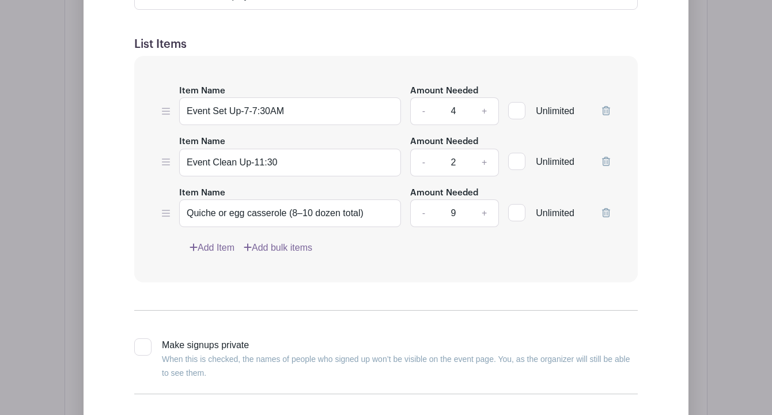
type input "10"
click at [370, 207] on input "Quiche or egg casserole (8–10 dozen total)" at bounding box center [290, 213] width 222 height 28
click at [292, 207] on input "Quiche or egg casserole (serves 12 people)" at bounding box center [290, 213] width 222 height 28
type input "Quiche or egg casserole (that serves 12 people)"
click at [535, 255] on div "Item Name Event Set Up-7-7:30AM Amount Needed - 4 + Unlimited Item Name Event C…" at bounding box center [386, 169] width 504 height 227
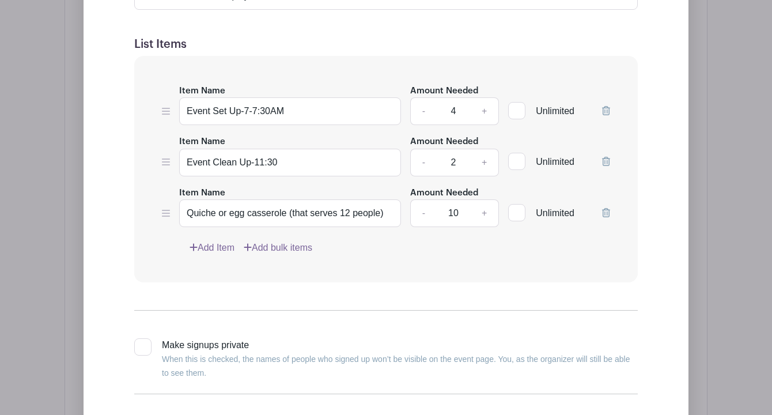
click at [226, 241] on link "Add Item" at bounding box center [212, 248] width 45 height 14
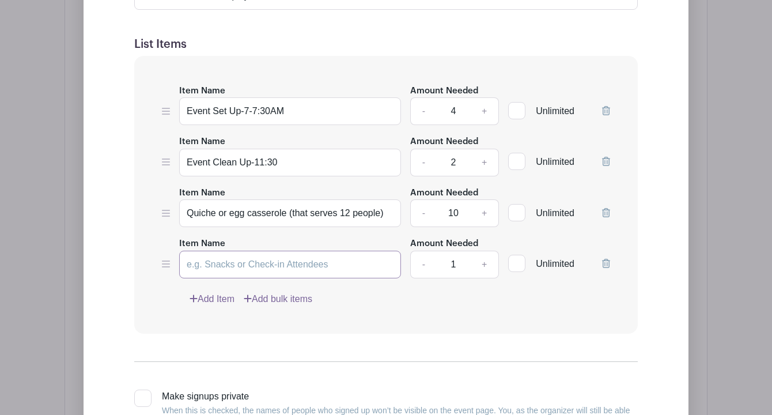
click at [292, 254] on input "Item Name" at bounding box center [290, 265] width 222 height 28
paste input "Breakfast burritos (60–70"
type input "Breakfast burritos (a dozen)"
click at [481, 259] on link "+" at bounding box center [484, 265] width 29 height 28
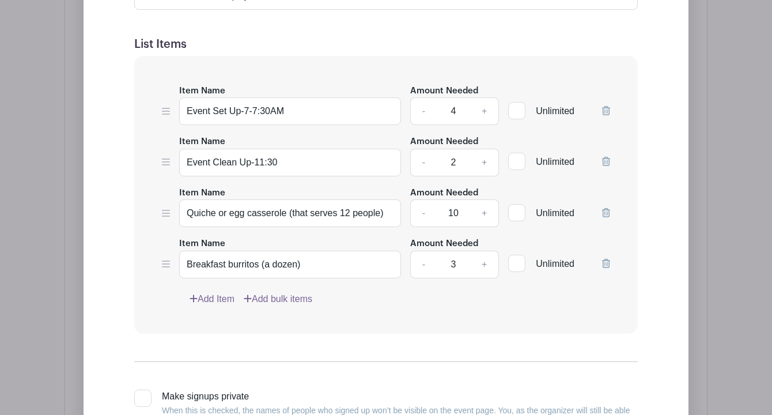
click at [481, 259] on link "+" at bounding box center [484, 265] width 29 height 28
type input "5"
click at [218, 295] on link "Add Item" at bounding box center [212, 299] width 45 height 14
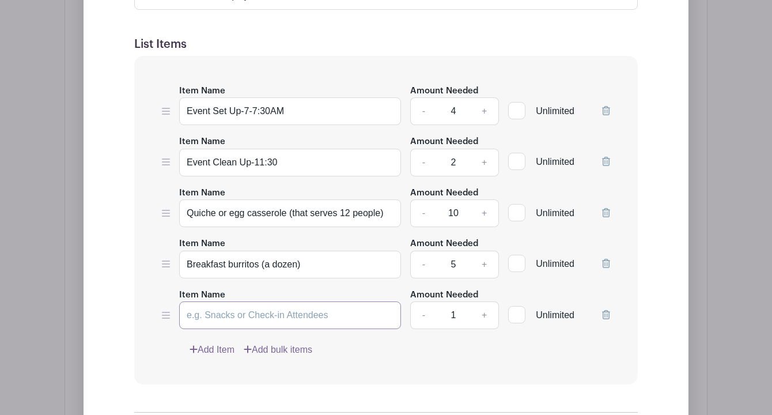
click at [199, 318] on input "Item Name" at bounding box center [290, 315] width 222 height 28
paste input "Turkey Sausage or Bacon (15–20 lbs)"
type input "Turkey Sausage or Bacon (1 lb)"
click at [483, 309] on link "+" at bounding box center [484, 315] width 29 height 28
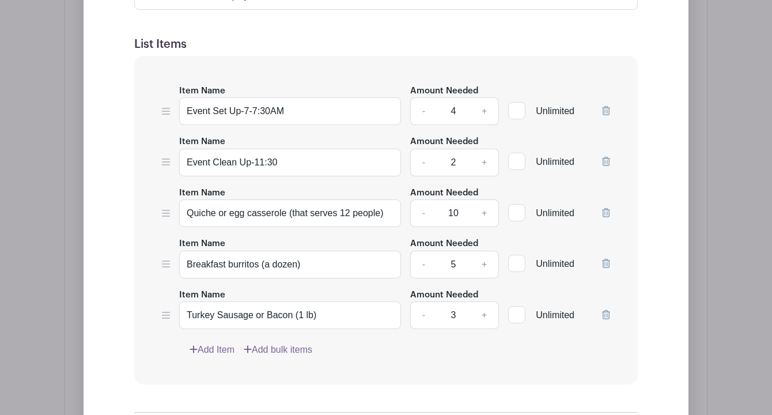
click at [483, 309] on link "+" at bounding box center [484, 315] width 29 height 28
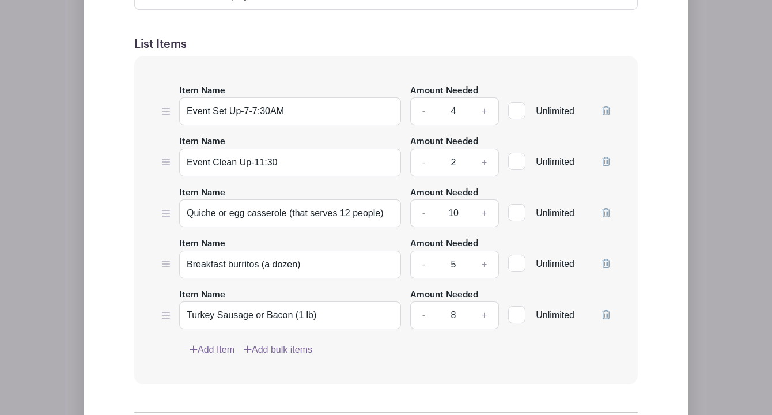
click at [483, 309] on link "+" at bounding box center [484, 315] width 29 height 28
type input "10"
click at [301, 308] on input "Turkey Sausage or Bacon (1 lb)" at bounding box center [290, 315] width 222 height 28
type input "Turkey Sausage or Bacon (2 lb)"
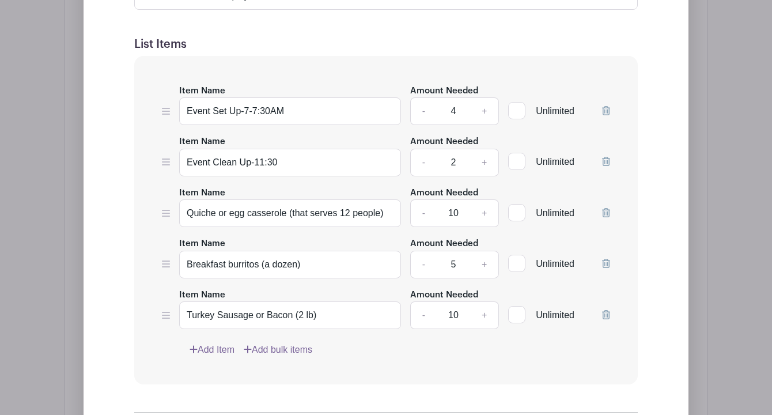
click at [422, 309] on link "-" at bounding box center [423, 315] width 27 height 28
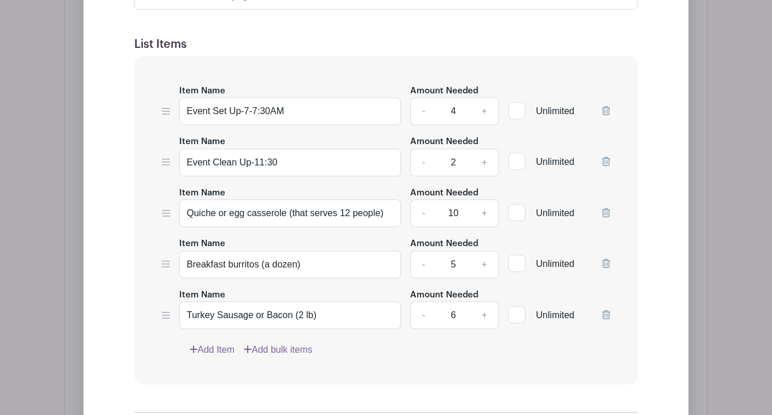
type input "5"
click at [220, 345] on link "Add Item" at bounding box center [212, 350] width 45 height 14
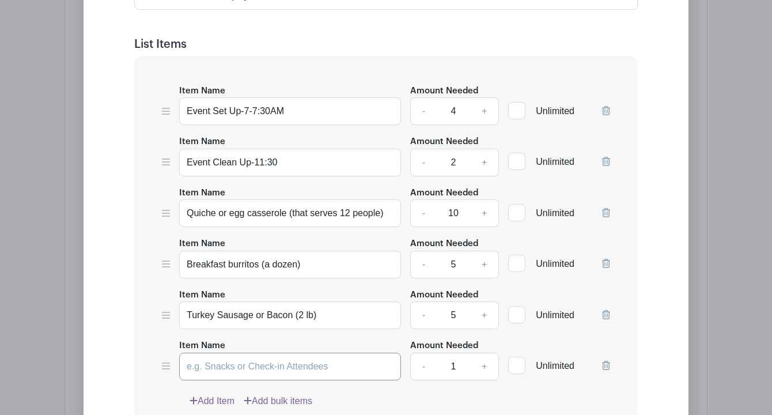
click at [205, 362] on input "Item Name" at bounding box center [290, 367] width 222 height 28
paste input "Smoked salmon platter (3–4 platters)"
type input "Smoked salmon platter"
click at [484, 361] on link "+" at bounding box center [484, 367] width 29 height 28
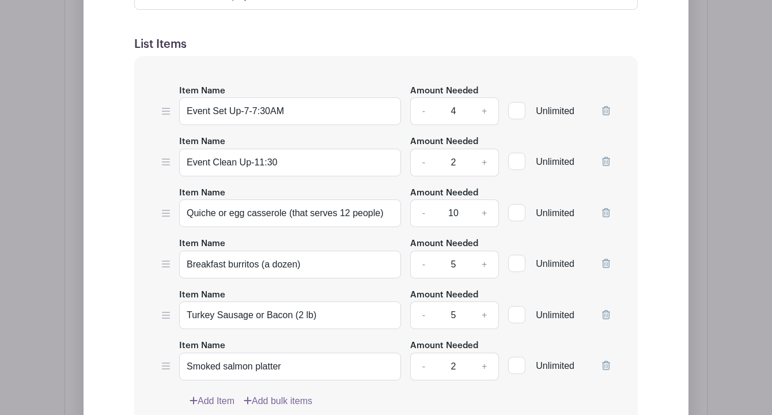
type input "3"
click at [210, 394] on link "Add Item" at bounding box center [212, 401] width 45 height 14
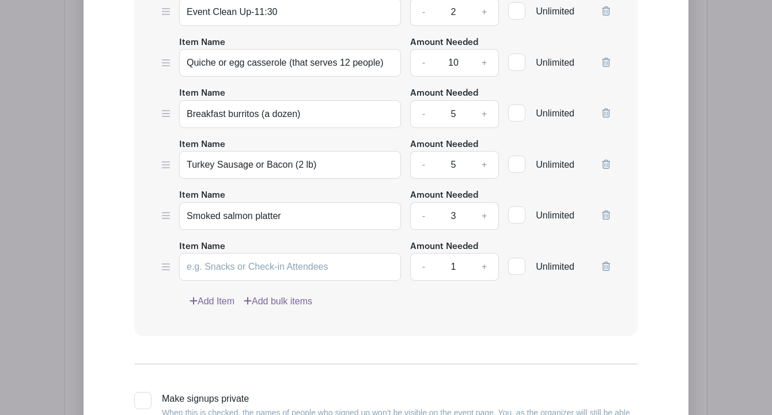
scroll to position [1267, 0]
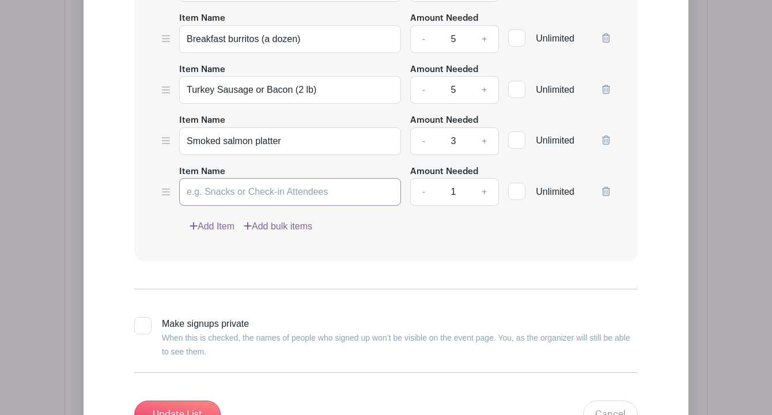
click at [272, 189] on input "Item Name" at bounding box center [290, 192] width 222 height 28
paste input "Greek yogurt cups (60–70)"
type input "Greek yogurt cups (12)"
click at [484, 184] on link "+" at bounding box center [484, 192] width 29 height 28
click at [485, 187] on link "+" at bounding box center [484, 192] width 29 height 28
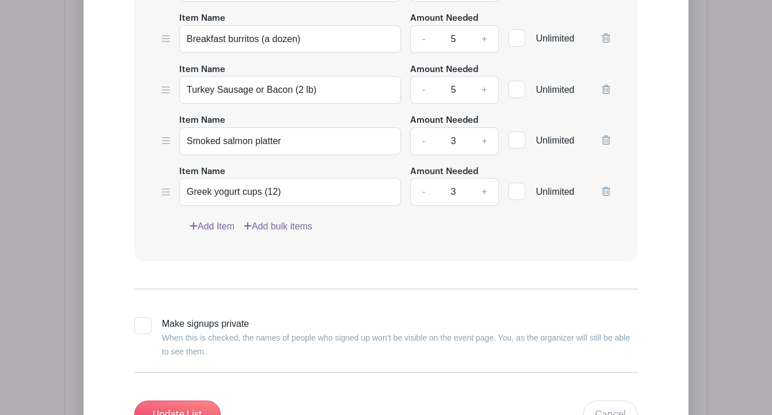
click at [485, 187] on link "+" at bounding box center [484, 192] width 29 height 28
type input "5"
click at [227, 221] on link "Add Item" at bounding box center [212, 227] width 45 height 14
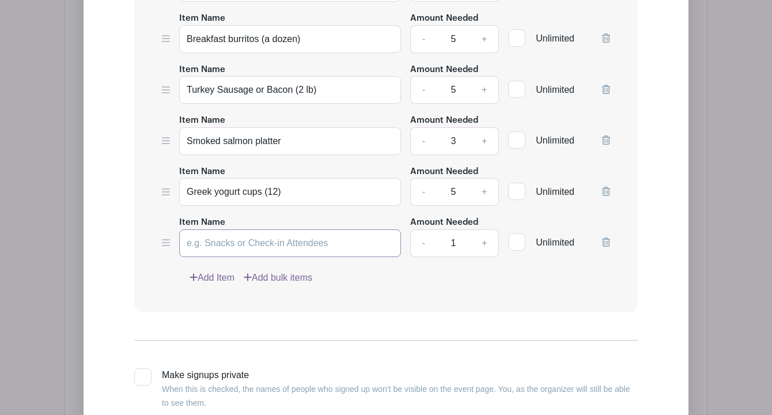
click at [278, 236] on input "Item Name" at bounding box center [290, 243] width 222 height 28
paste input "Cottage cheese bowls (30 servings)"
type input "Cottage cheese"
click at [483, 239] on link "+" at bounding box center [484, 243] width 29 height 28
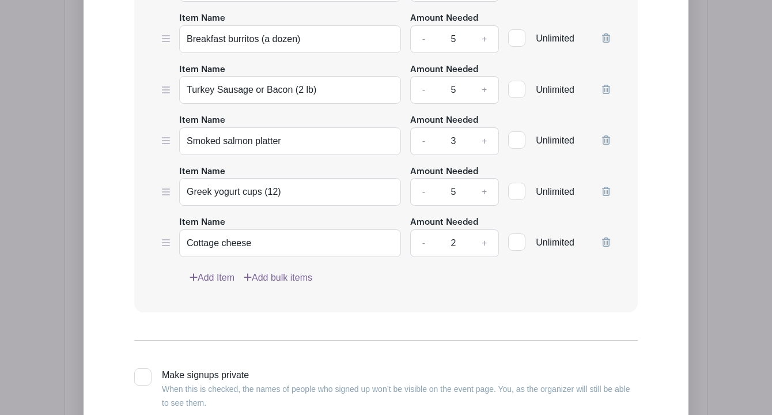
type input "3"
click at [212, 271] on link "Add Item" at bounding box center [212, 278] width 45 height 14
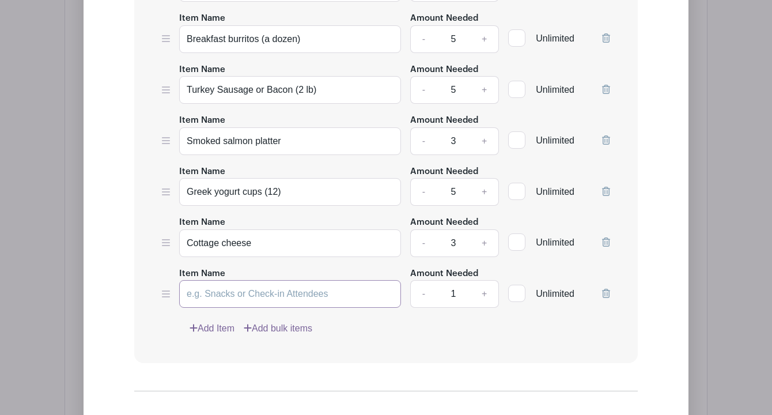
click at [238, 285] on input "Item Name" at bounding box center [290, 294] width 222 height 28
paste input "Hard-boiled eggs (8–10 dozen)"
type input "H"
paste input "Cheese and crackers (6–8 lbs)"
type input "Cheese and crackers platter"
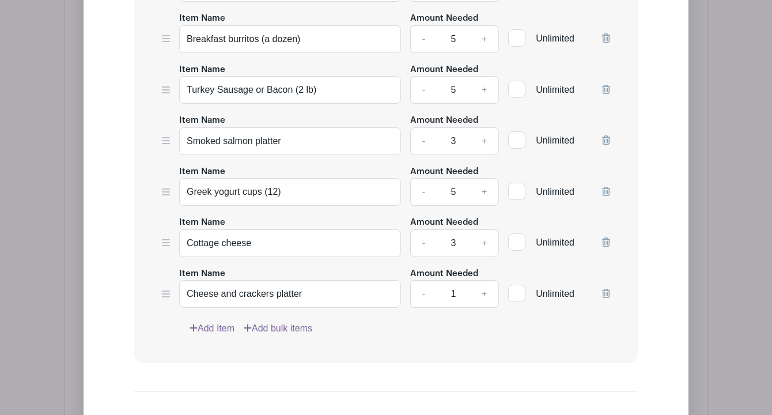
click at [482, 291] on link "+" at bounding box center [484, 294] width 29 height 28
type input "3"
click at [212, 322] on link "Add Item" at bounding box center [212, 329] width 45 height 14
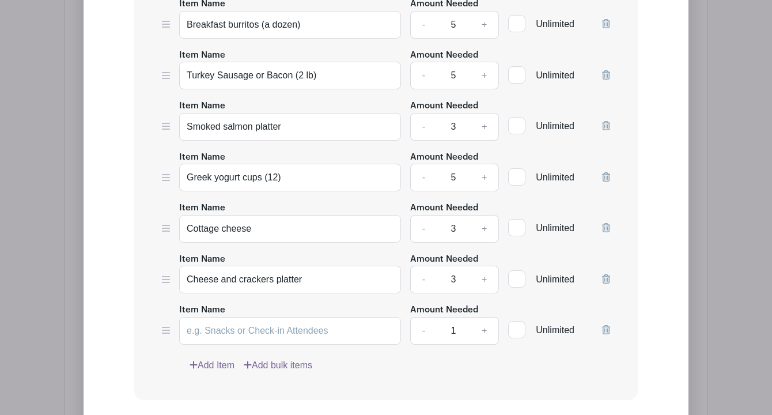
scroll to position [1285, 0]
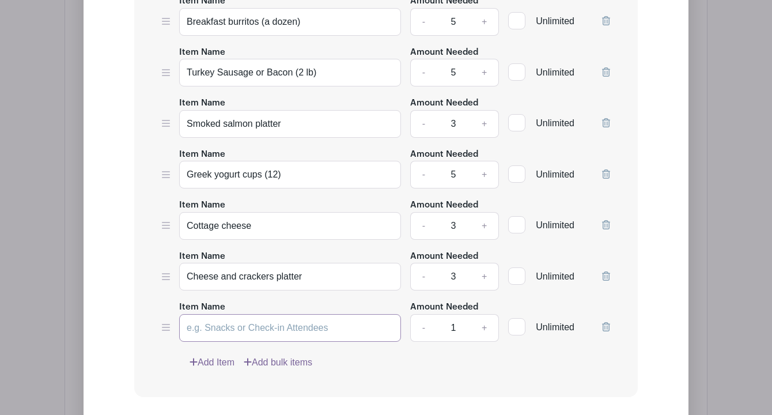
click at [220, 323] on input "Item Name" at bounding box center [290, 328] width 222 height 28
paste input "Nut butter packs (~40–50)"
type input "Nut butter packs (12)"
click at [482, 322] on link "+" at bounding box center [484, 328] width 29 height 28
type input "2"
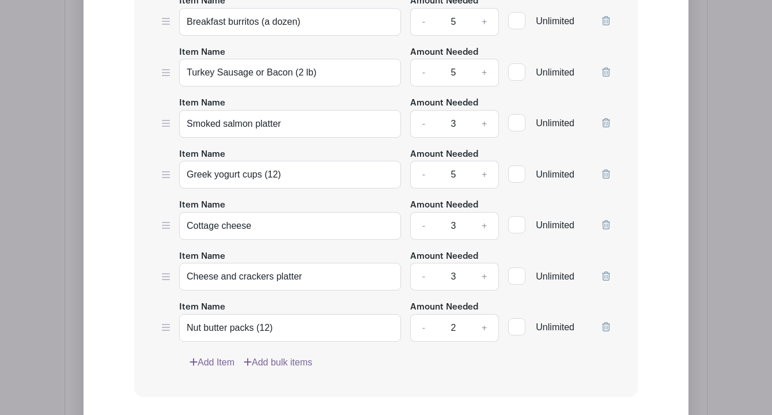
click at [215, 358] on link "Add Item" at bounding box center [212, 363] width 45 height 14
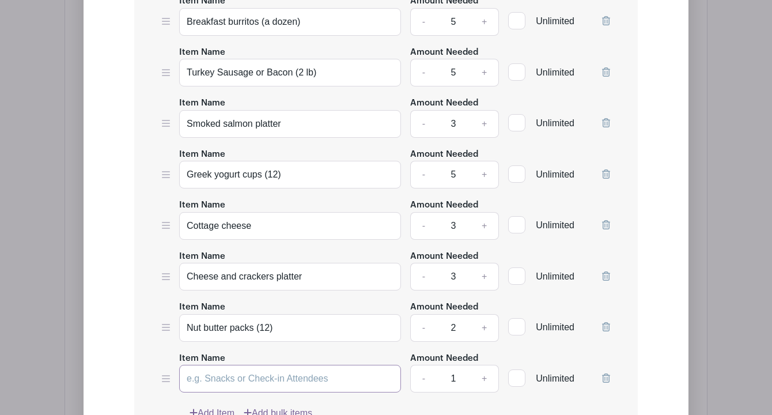
click at [236, 373] on input "Item Name" at bounding box center [290, 379] width 222 height 28
paste input "Fresh fruit platters (60 servings)"
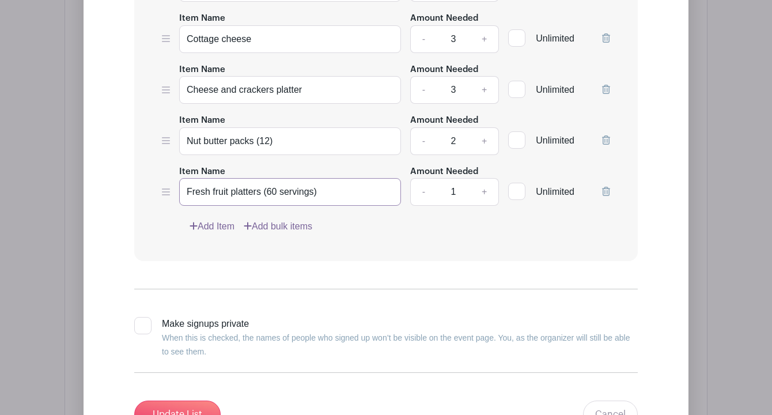
scroll to position [1475, 0]
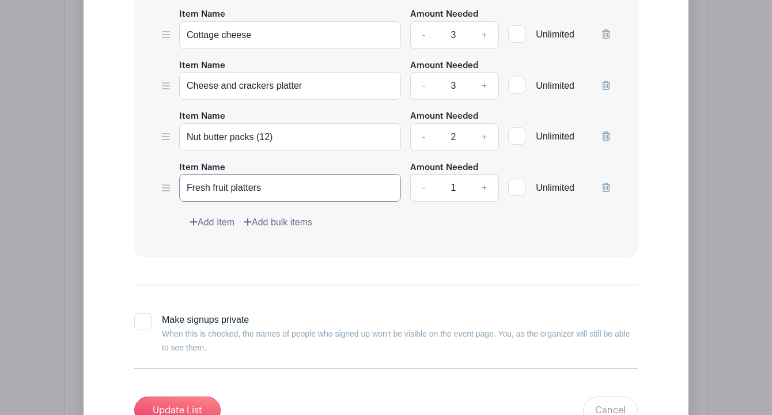
type input "Fresh fruit platters"
click at [484, 181] on link "+" at bounding box center [484, 188] width 29 height 28
type input "3"
click at [214, 222] on link "Add Item" at bounding box center [212, 223] width 45 height 14
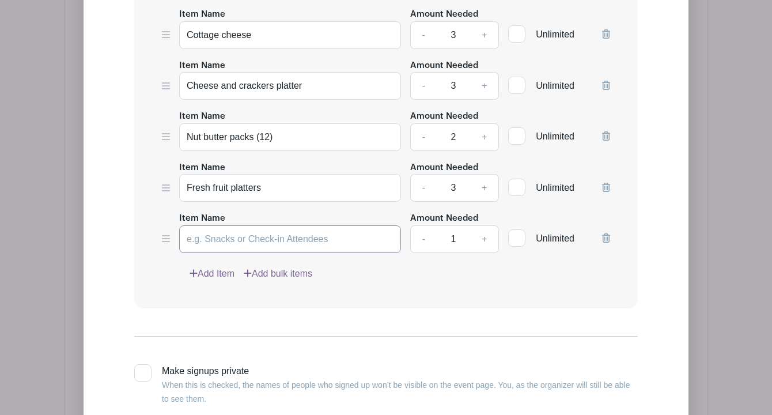
click at [241, 235] on input "Item Name" at bounding box center [290, 239] width 222 height 28
paste input "Breads/bagels/spreads (40–50 servings)"
type input "Breads/bagels/spreads (serves 12)"
click at [481, 232] on link "+" at bounding box center [484, 239] width 29 height 28
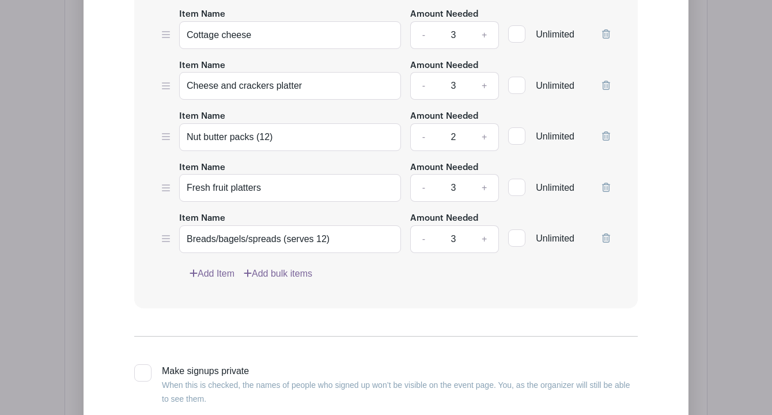
click at [481, 232] on link "+" at bounding box center [484, 239] width 29 height 28
type input "5"
click at [214, 270] on link "Add Item" at bounding box center [212, 274] width 45 height 14
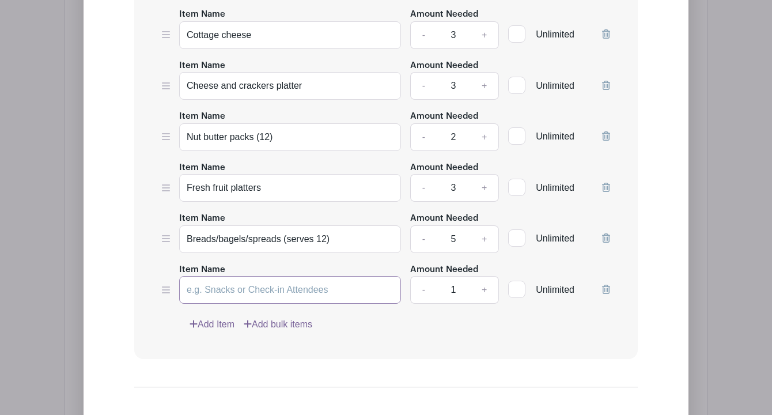
click at [300, 285] on input "Item Name" at bounding box center [290, 290] width 222 height 28
paste input "Mini muffins / breakfast breads (40–50 servings)"
click at [313, 286] on input "Mini muffins / breakfast breads (serves 12)" at bounding box center [290, 290] width 222 height 28
type input "Mini muffins / breakfast breads / pastries (serves 12)"
click at [485, 286] on link "+" at bounding box center [484, 290] width 29 height 28
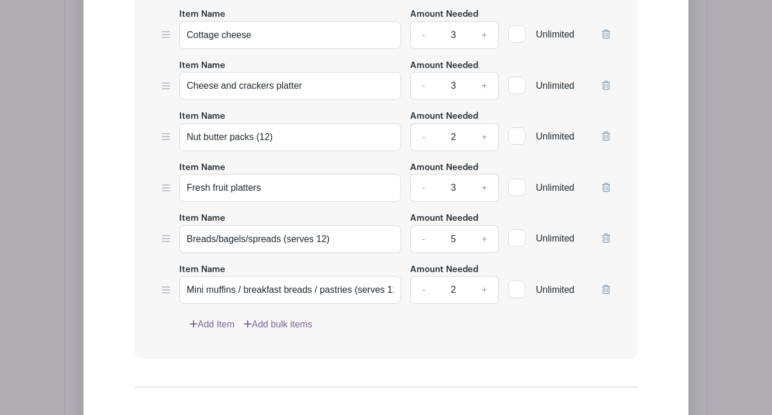
click at [485, 286] on link "+" at bounding box center [484, 290] width 29 height 28
type input "5"
click at [220, 236] on input "Breads/bagels/spreads (serves 12)" at bounding box center [290, 239] width 222 height 28
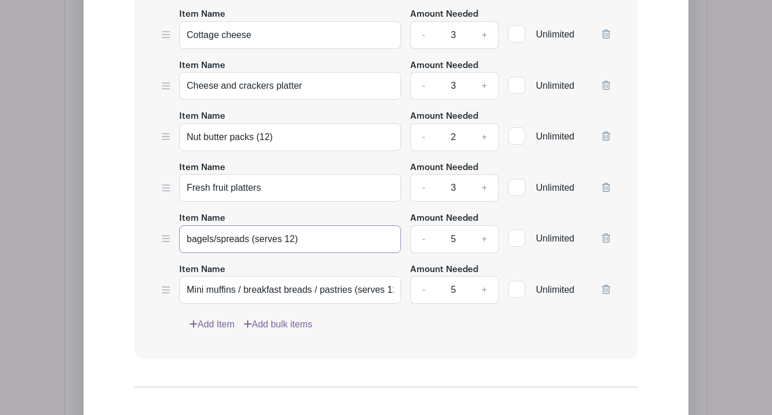
type input "bagels/spreads (serves 12)"
click at [206, 319] on link "Add Item" at bounding box center [212, 325] width 45 height 14
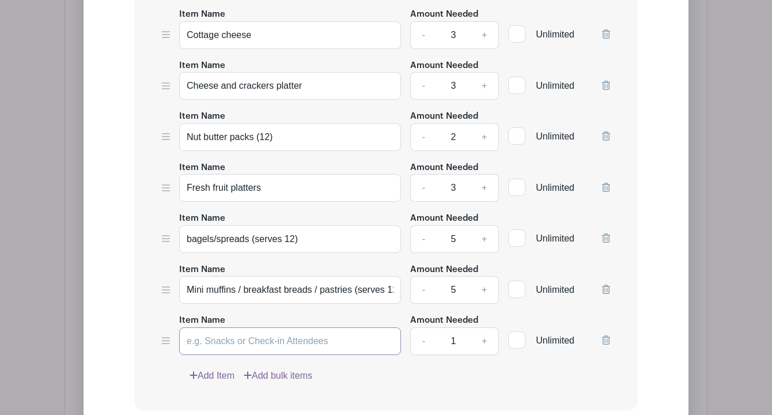
click at [246, 337] on input "Item Name" at bounding box center [290, 341] width 222 height 28
paste input "Hash browns / roasted potatoes (40–50 servings)"
type input "Hash browns / roasted potatoes (2 lbs)"
click at [485, 337] on link "+" at bounding box center [484, 341] width 29 height 28
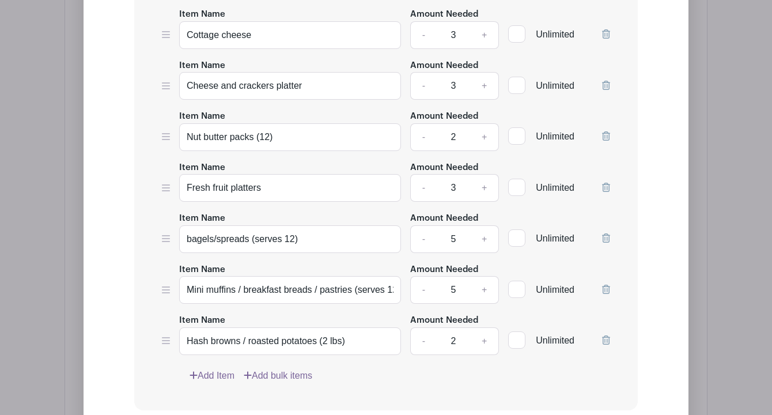
type input "3"
click at [216, 373] on link "Add Item" at bounding box center [212, 376] width 45 height 14
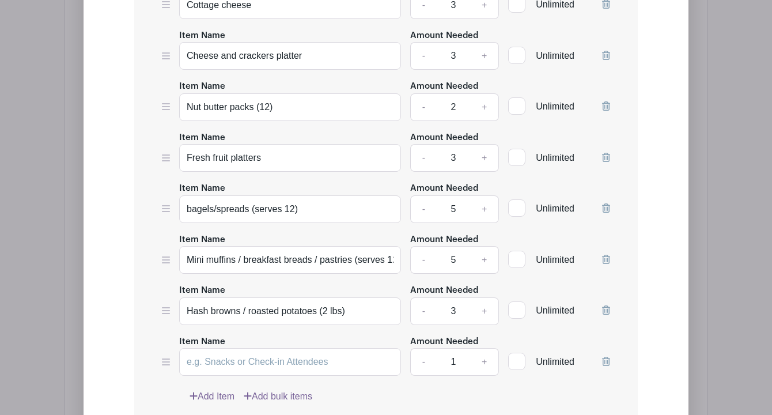
scroll to position [1522, 0]
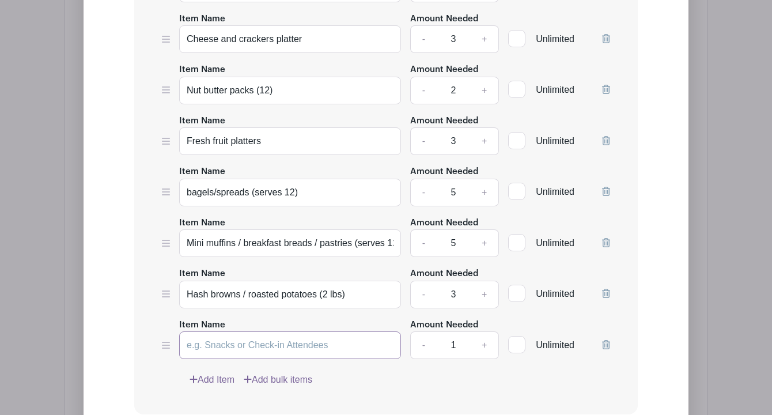
click at [218, 342] on input "Item Name" at bounding box center [290, 345] width 222 height 28
paste input "Veggie platter (40–50 servings)"
type input "Veggie platter (serves 12)"
click at [483, 339] on link "+" at bounding box center [484, 345] width 29 height 28
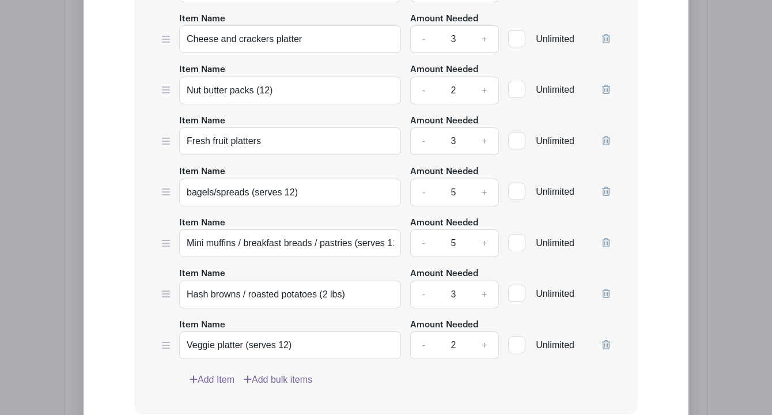
type input "3"
click at [218, 373] on link "Add Item" at bounding box center [212, 380] width 45 height 14
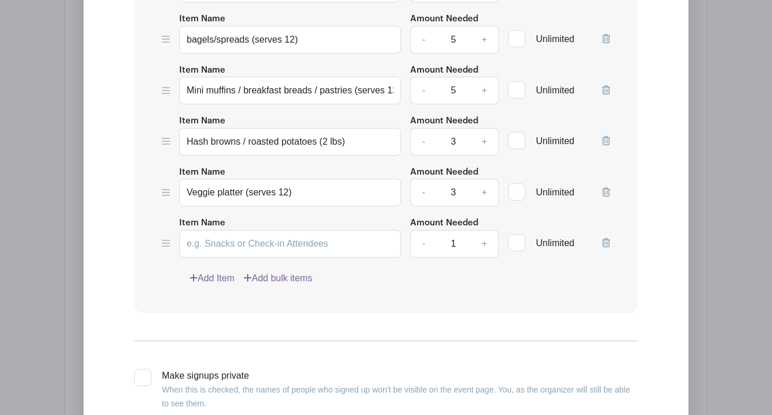
scroll to position [1696, 0]
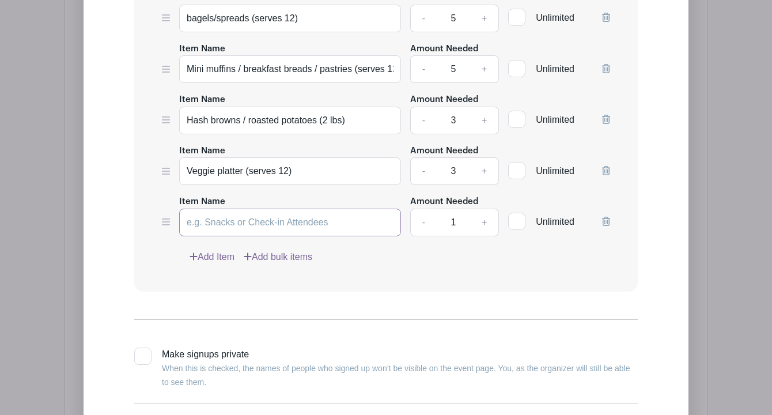
click at [269, 220] on input "Item Name" at bounding box center [290, 223] width 222 height 28
paste input "Coffee (4 boxes)"
type input "Coffee (1 box)"
click at [485, 217] on link "+" at bounding box center [484, 223] width 29 height 28
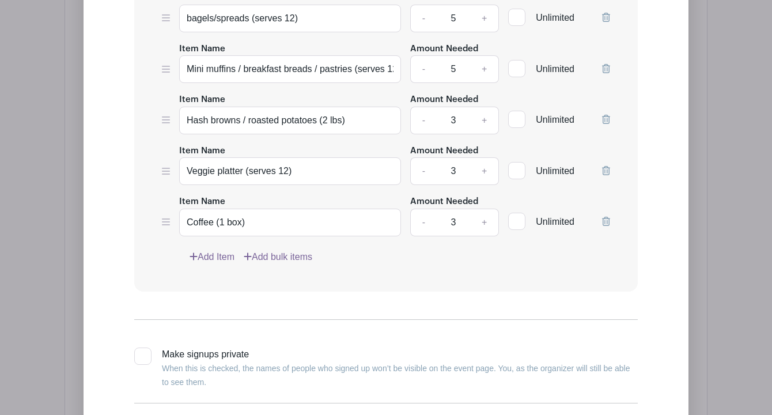
click at [485, 217] on link "+" at bounding box center [484, 223] width 29 height 28
click at [421, 220] on link "-" at bounding box center [423, 223] width 27 height 28
type input "4"
click at [221, 255] on link "Add Item" at bounding box center [212, 257] width 45 height 14
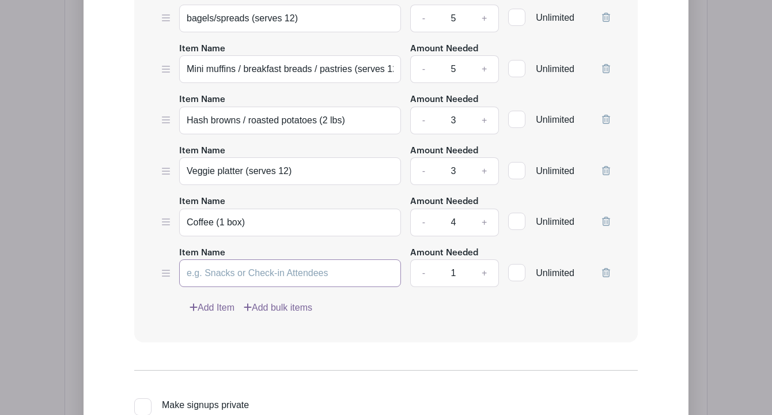
click at [228, 265] on input "Item Name" at bounding box center [290, 273] width 222 height 28
paste input "Hot tea setup"
type input "Hot tea setup"
click at [210, 307] on link "Add Item" at bounding box center [212, 308] width 45 height 14
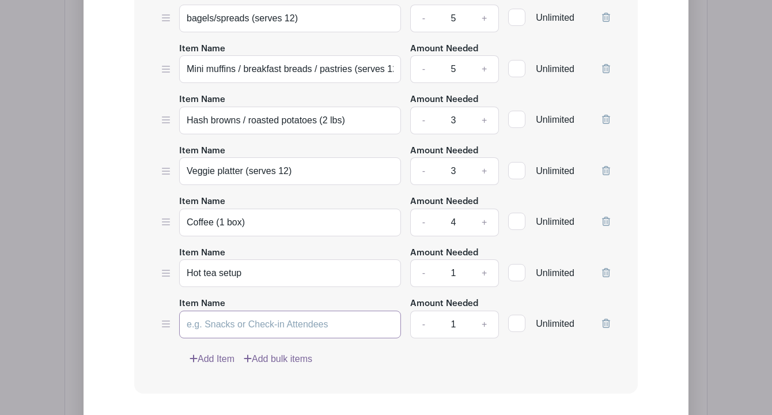
click at [225, 314] on input "Item Name" at bounding box center [290, 325] width 222 height 28
paste input "Milk, Alternative Milks and sugar for coffee"
type input "Milk, Alternative Milks and sugar for coffee"
click at [216, 357] on link "Add Item" at bounding box center [212, 359] width 45 height 14
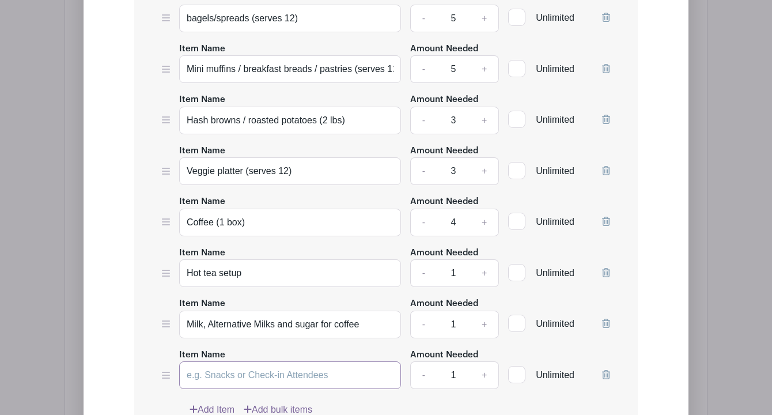
click at [260, 373] on input "Item Name" at bounding box center [290, 375] width 222 height 28
paste input "Juice (3–4 gallons assorted)"
type input "Juice (3–4 gallons assorted)"
click at [485, 371] on link "+" at bounding box center [484, 375] width 29 height 28
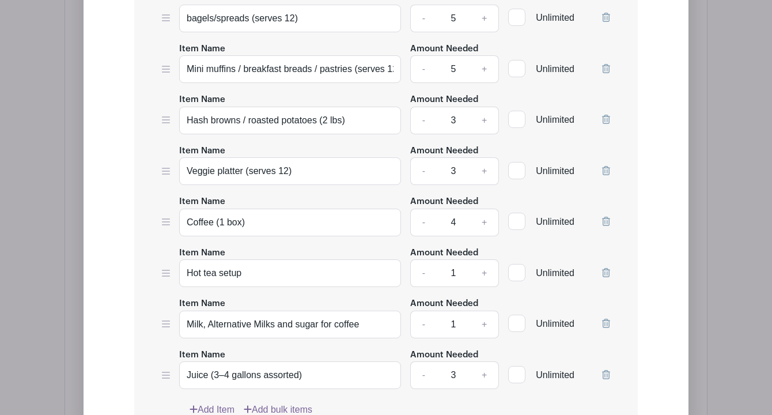
click at [485, 371] on link "+" at bounding box center [484, 375] width 29 height 28
type input "4"
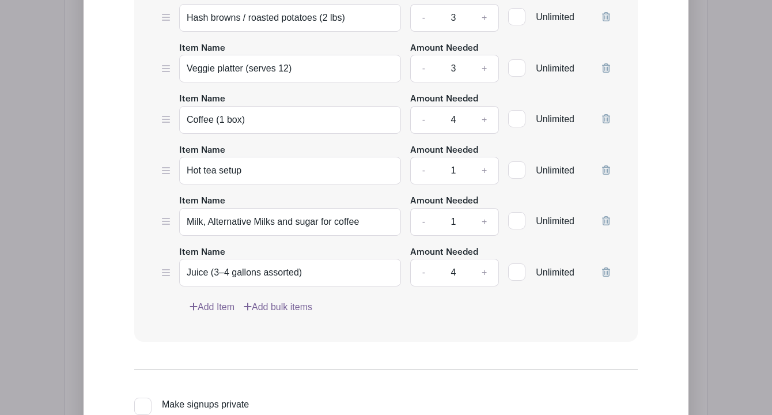
scroll to position [1821, 0]
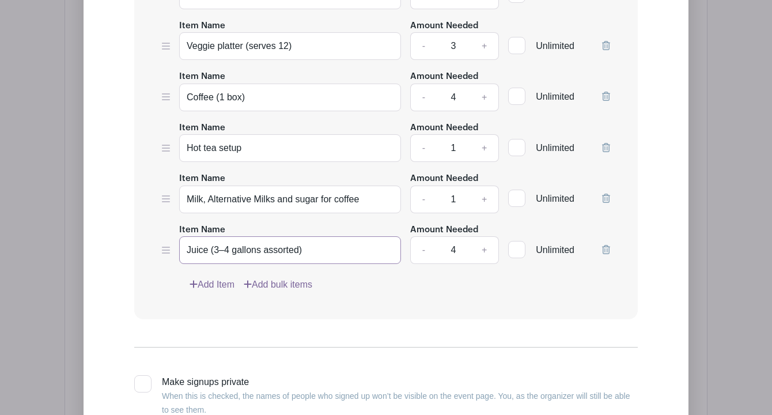
click at [259, 250] on input "Juice (3–4 gallons assorted)" at bounding box center [290, 250] width 222 height 28
click at [295, 249] on input "Juice (3–4 gallon assorted)" at bounding box center [290, 250] width 222 height 28
click at [226, 245] on input "Juice (3–4 gallon)" at bounding box center [290, 250] width 222 height 28
type input "Juice (1 gallon)"
click at [220, 283] on link "Add Item" at bounding box center [212, 285] width 45 height 14
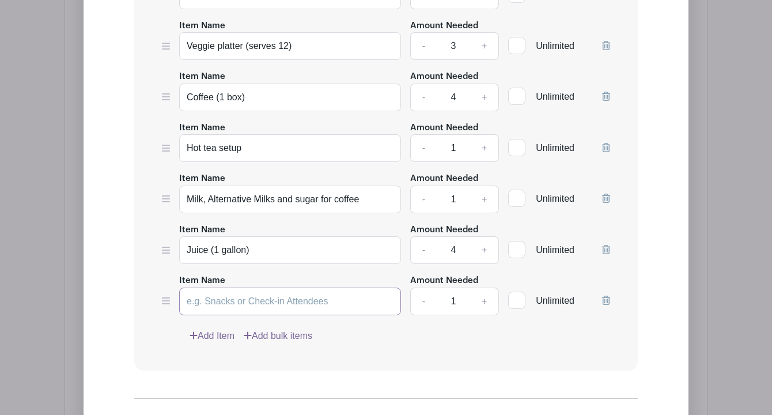
click at [284, 301] on input "Item Name" at bounding box center [290, 302] width 222 height 28
paste input "Bottled/Sparkling water (2 cases)"
click at [293, 300] on input "Bottled/Sparkling water (2 cases)" at bounding box center [290, 302] width 222 height 28
click at [322, 301] on input "Bottled/Sparkling water (1 cases)" at bounding box center [290, 302] width 222 height 28
type input "Bottled/Sparkling water (1 case)"
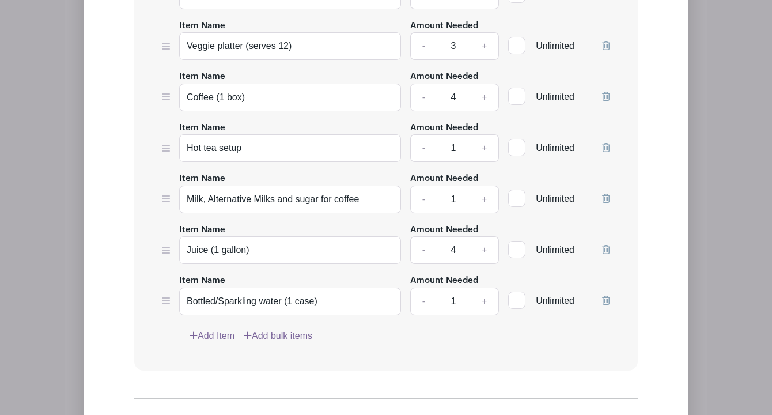
click at [485, 297] on link "+" at bounding box center [484, 302] width 29 height 28
type input "2"
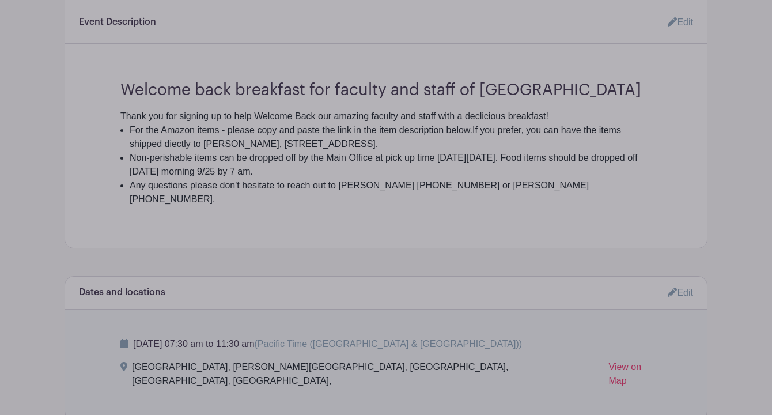
scroll to position [394, 0]
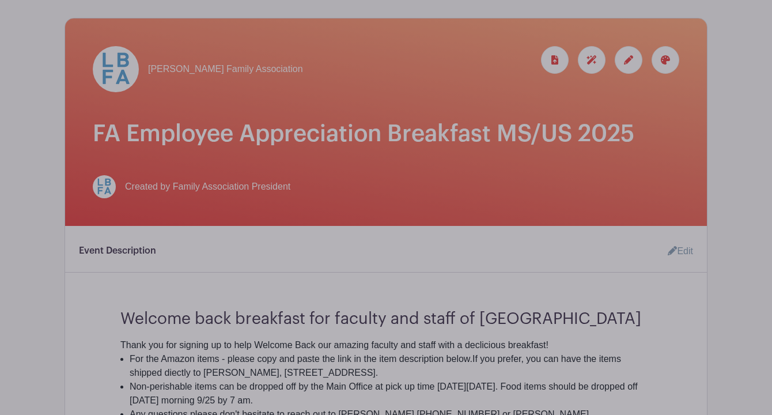
scroll to position [249, 0]
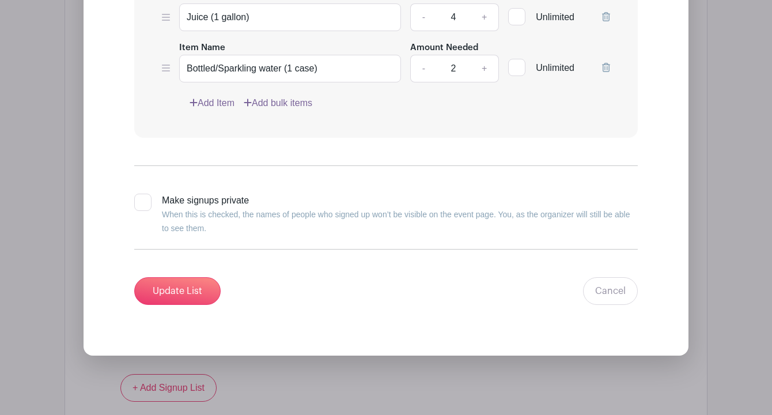
scroll to position [2040, 0]
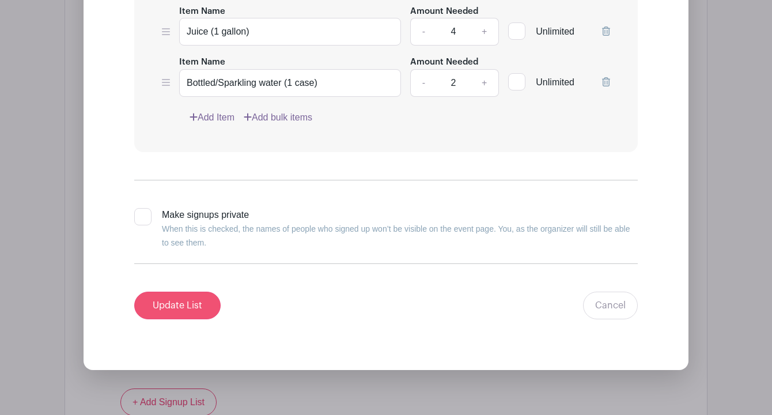
click at [173, 303] on input "Update List" at bounding box center [177, 306] width 86 height 28
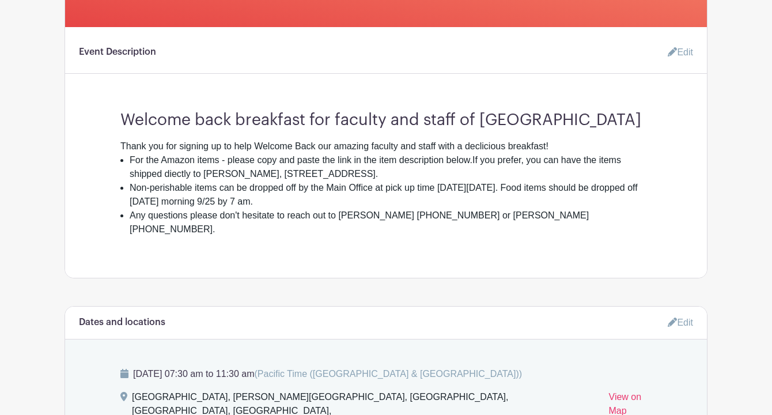
scroll to position [343, 0]
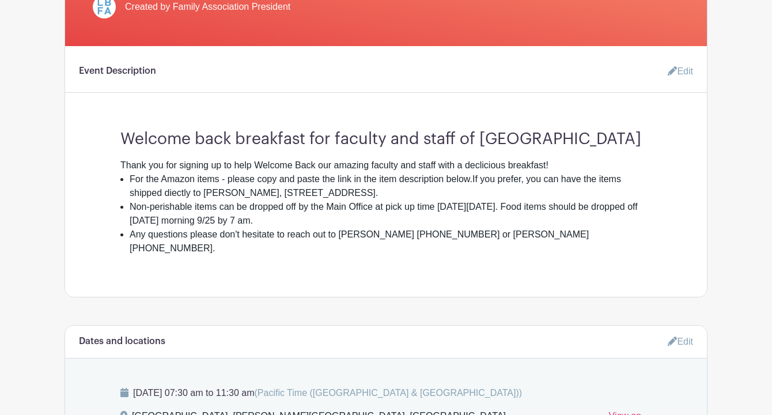
click at [685, 75] on link "Edit" at bounding box center [676, 71] width 35 height 23
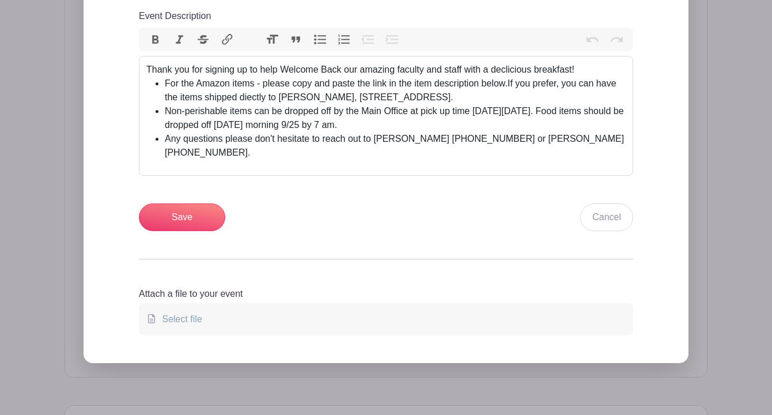
scroll to position [533, 0]
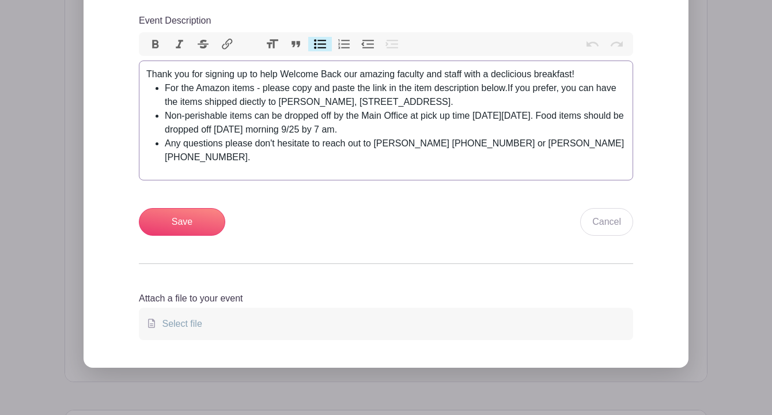
drag, startPoint x: 542, startPoint y: 102, endPoint x: 185, endPoint y: 101, distance: 356.7
click at [185, 101] on li "For the Amazon items - please copy and paste the link in the item description b…" at bounding box center [395, 95] width 461 height 28
click at [207, 171] on trix-editor "Thank you for signing up to help Welcome Back our amazing faculty and staff wit…" at bounding box center [386, 121] width 494 height 120
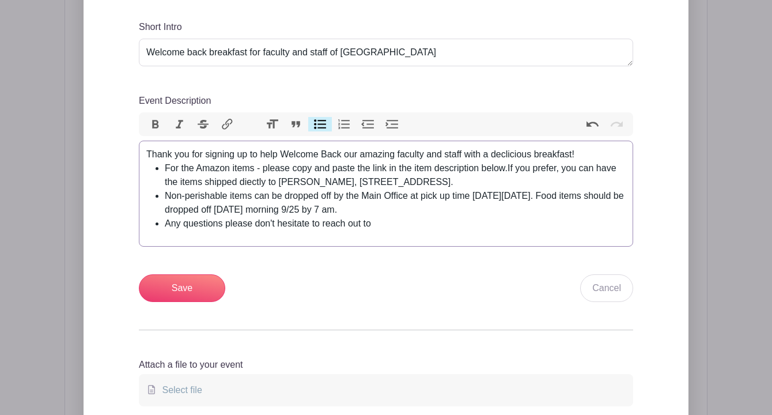
scroll to position [455, 0]
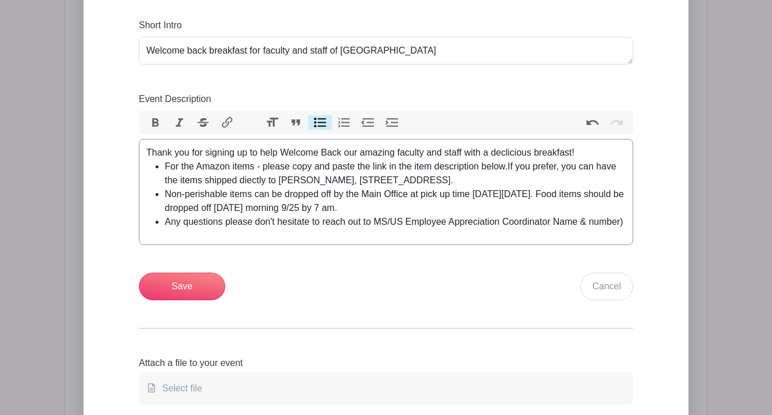
click at [375, 224] on li "Any questions please don't hesitate to reach out to MS/US Employee Appreciation…" at bounding box center [395, 222] width 461 height 14
click at [379, 224] on li "Any questions please don't hesitate to reach out to MS/US Employee Appreciation…" at bounding box center [395, 222] width 461 height 14
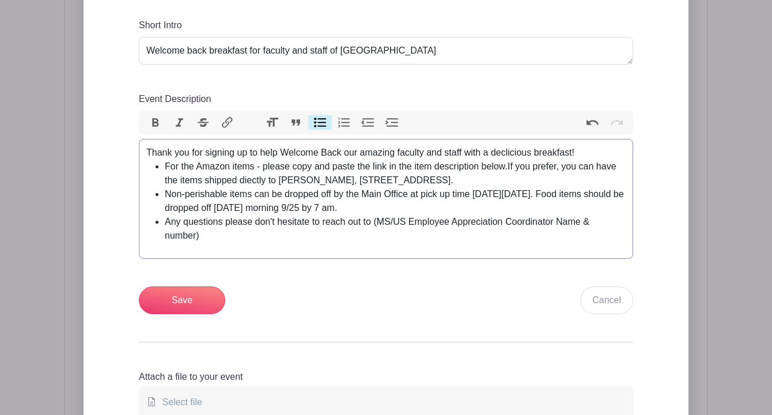
click at [546, 195] on li "Non-perishable items can be dropped off by the Main Office at pick up time [DAT…" at bounding box center [395, 201] width 461 height 28
click at [365, 210] on li "Non-perishable items can be dropped off by the Main Office at pick up time [DAT…" at bounding box center [395, 201] width 461 height 28
click at [572, 194] on li "Non-perishable items can be dropped off by the Main Office at pick up time [DAT…" at bounding box center [395, 201] width 461 height 28
drag, startPoint x: 540, startPoint y: 182, endPoint x: 152, endPoint y: 167, distance: 388.2
click at [152, 167] on ul "For the Amazon items - please copy and paste the link in the item description b…" at bounding box center [386, 201] width 480 height 83
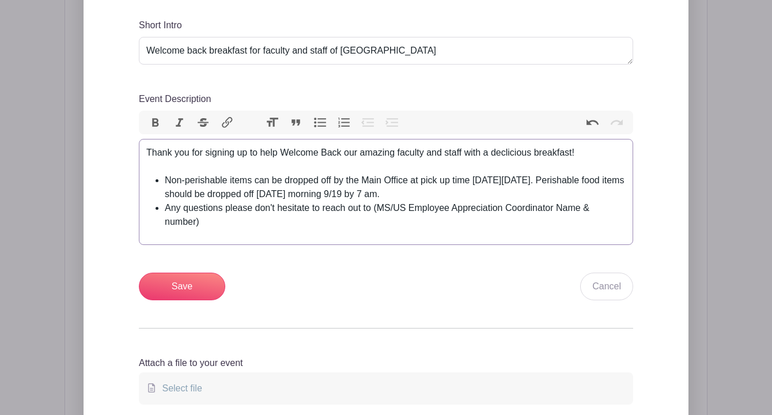
click at [409, 194] on li "Non-perishable items can be dropped off by the Main Office at pick up time [DAT…" at bounding box center [395, 187] width 461 height 28
click at [151, 180] on ul "Non-perishable items can be dropped off by the Main Office at pick up time [DAT…" at bounding box center [386, 200] width 480 height 55
click at [277, 163] on div "Event Description" at bounding box center [386, 167] width 480 height 14
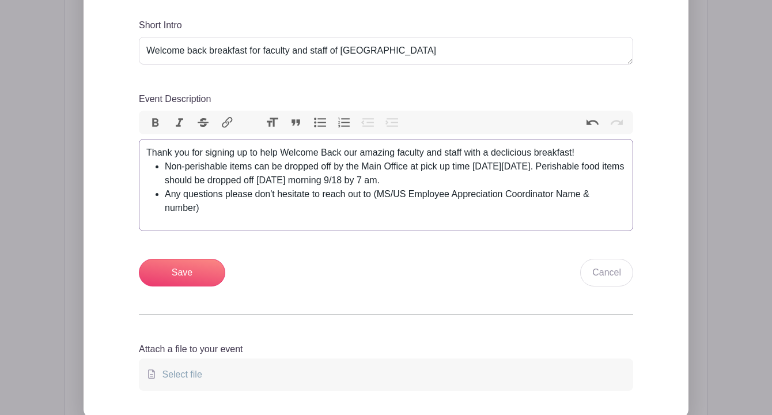
click at [213, 210] on li "Any questions please don't hesitate to reach out to (MS/US Employee Appreciatio…" at bounding box center [395, 201] width 461 height 28
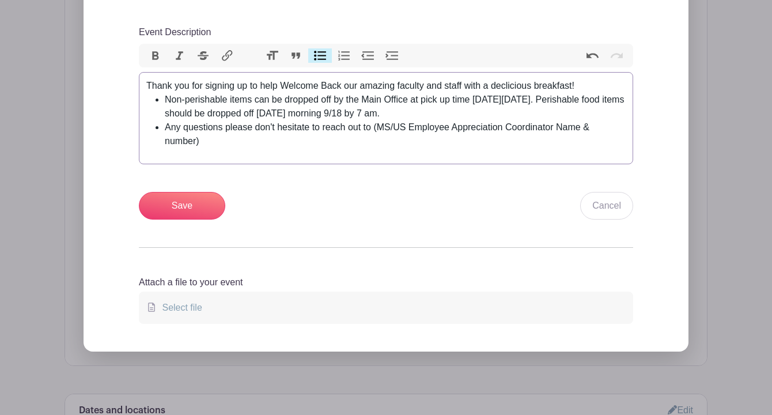
scroll to position [471, 0]
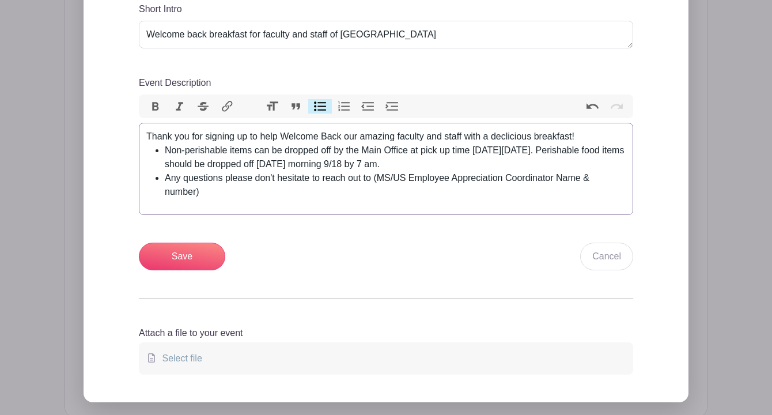
click at [525, 138] on div "Thank you for signing up to help Welcome Back our amazing faculty and staff wit…" at bounding box center [386, 137] width 480 height 14
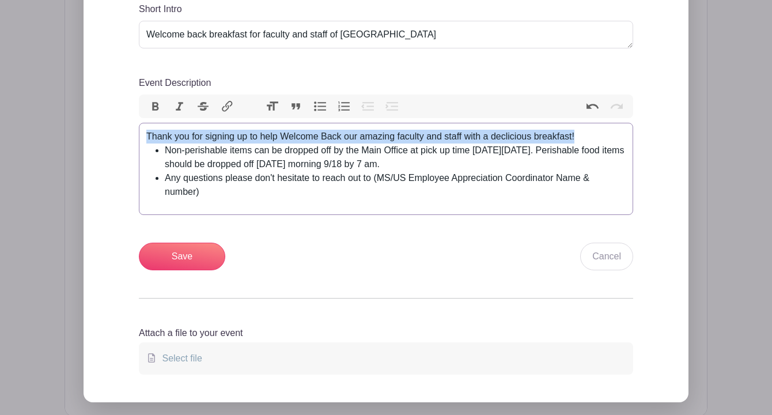
click at [525, 138] on div "Thank you for signing up to help Welcome Back our amazing faculty and staff wit…" at bounding box center [386, 137] width 480 height 14
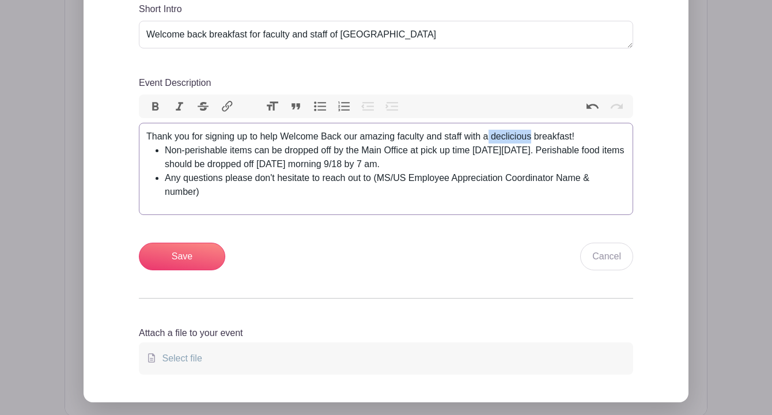
drag, startPoint x: 535, startPoint y: 138, endPoint x: 493, endPoint y: 141, distance: 42.2
click at [493, 141] on div "Thank you for signing up to help Welcome Back our amazing faculty and staff wit…" at bounding box center [386, 137] width 480 height 14
click at [497, 138] on div "Thank you for signing up to help Welcome Back our amazing faculty and staff wit…" at bounding box center [386, 137] width 480 height 14
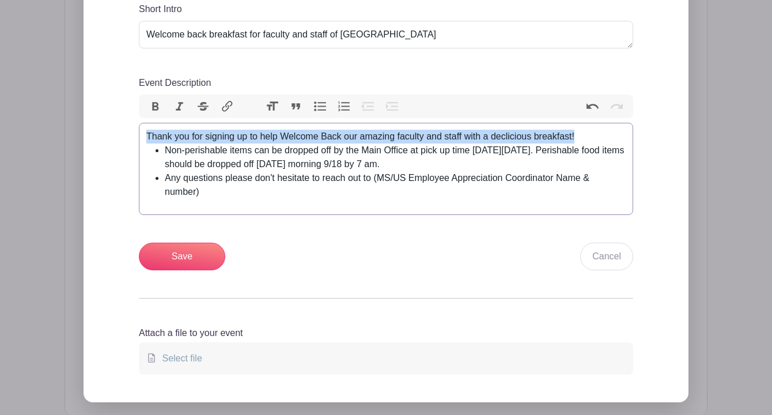
click at [497, 138] on div "Thank you for signing up to help Welcome Back our amazing faculty and staff wit…" at bounding box center [386, 137] width 480 height 14
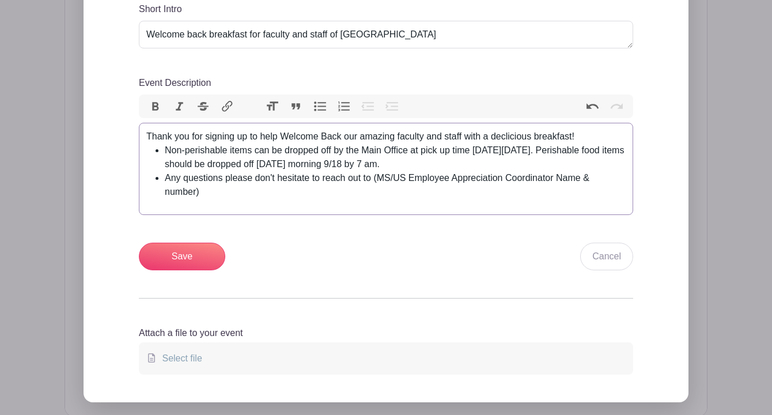
click at [505, 167] on li "Non-perishable items can be dropped off by the Main Office at pick up time [DAT…" at bounding box center [395, 158] width 461 height 28
click at [511, 142] on div "Thank you for signing up to help Welcome Back our amazing faculty and staff wit…" at bounding box center [386, 137] width 480 height 14
click at [518, 138] on div "Thank you for signing up to help Welcome Back our amazing faculty and staff wit…" at bounding box center [386, 137] width 480 height 14
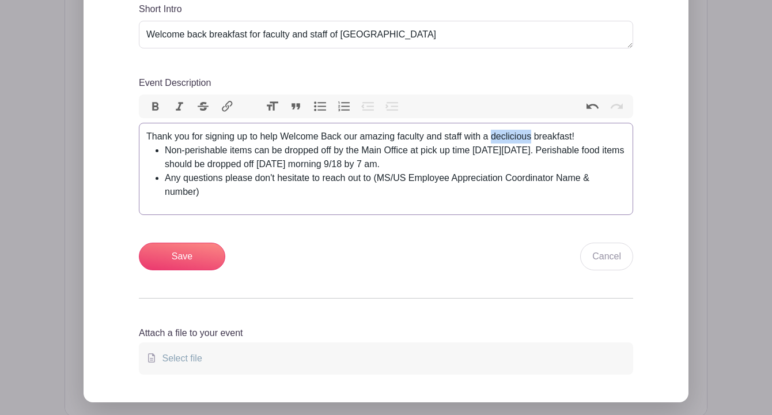
click at [505, 138] on div "Thank you for signing up to help Welcome Back our amazing faculty and staff wit…" at bounding box center [386, 137] width 480 height 14
click at [522, 137] on div "Thank you for signing up to help Welcome Back our amazing faculty and staff wit…" at bounding box center [386, 137] width 480 height 14
type trix-editor "<div>Thank you for signing up to help Welcome Back our amazing faculty and staf…"
click at [512, 196] on li "Any questions please don't hesitate to reach out to (MS/US Employee Appreciatio…" at bounding box center [395, 185] width 461 height 28
click at [191, 259] on input "Save" at bounding box center [182, 257] width 86 height 28
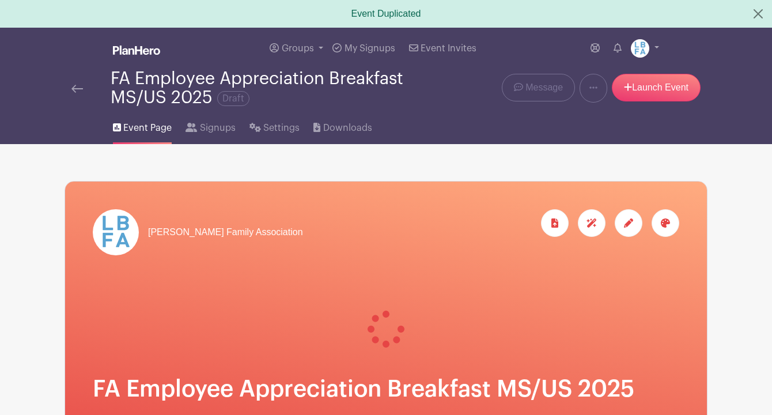
scroll to position [0, 0]
click at [210, 127] on span "Signups" at bounding box center [218, 128] width 36 height 14
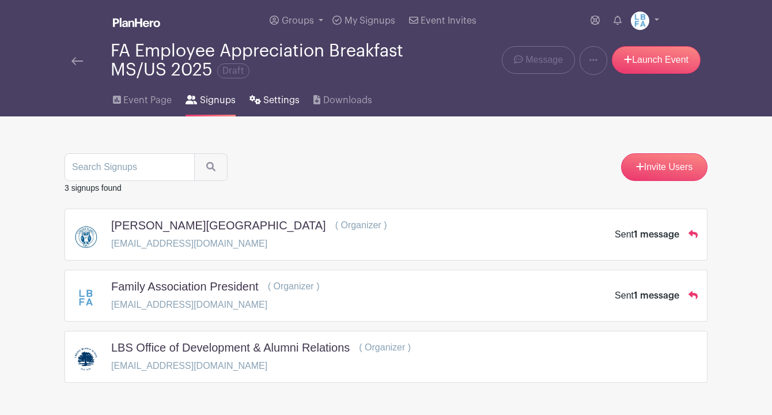
click at [267, 102] on span "Settings" at bounding box center [281, 100] width 36 height 14
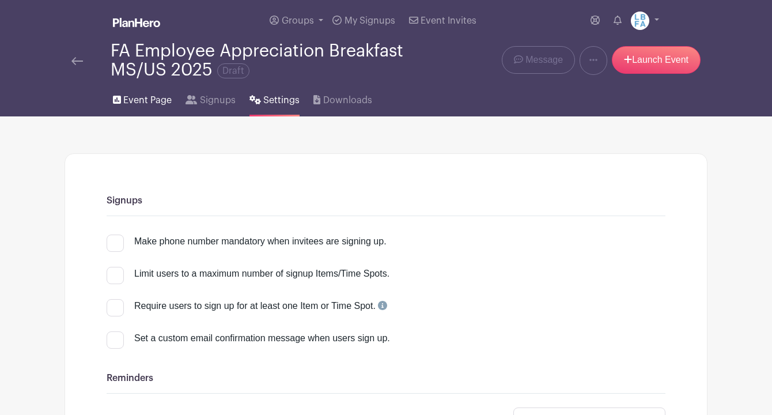
click at [152, 101] on span "Event Page" at bounding box center [147, 100] width 48 height 14
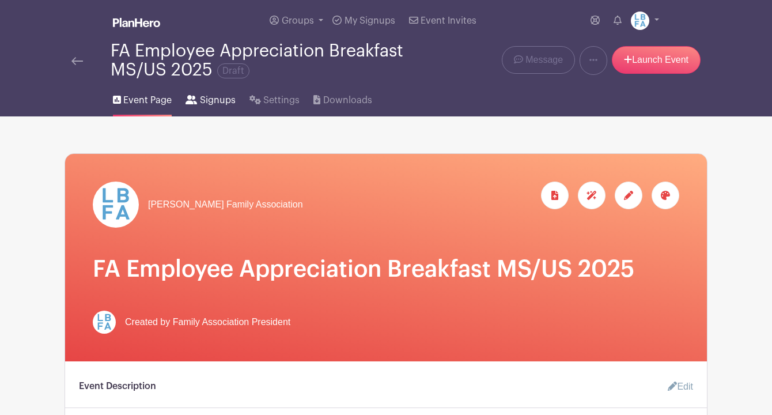
click at [220, 113] on link "Signups" at bounding box center [211, 98] width 50 height 37
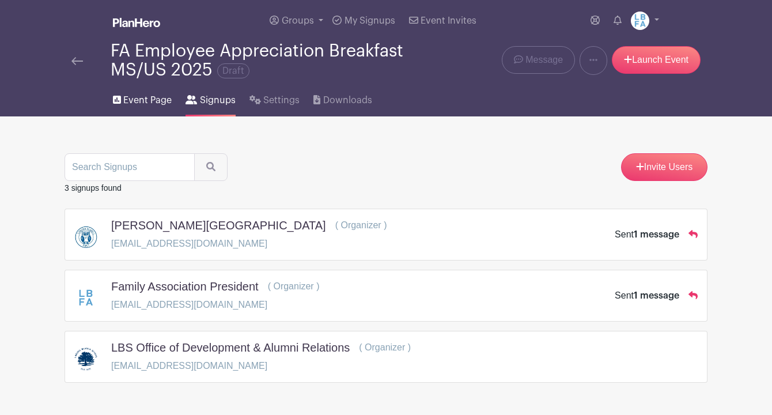
click at [161, 98] on span "Event Page" at bounding box center [147, 100] width 48 height 14
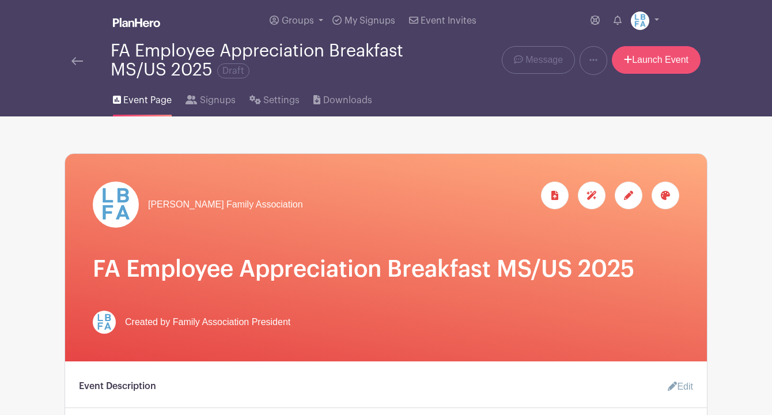
click at [650, 61] on link "Launch Event" at bounding box center [656, 60] width 89 height 28
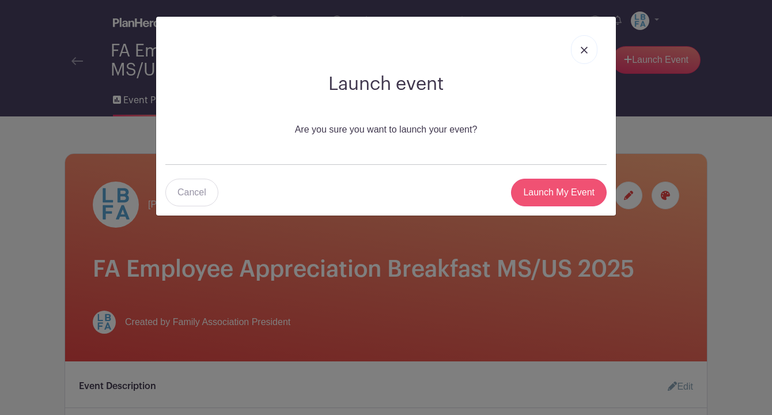
click at [543, 187] on input "Launch My Event" at bounding box center [559, 193] width 96 height 28
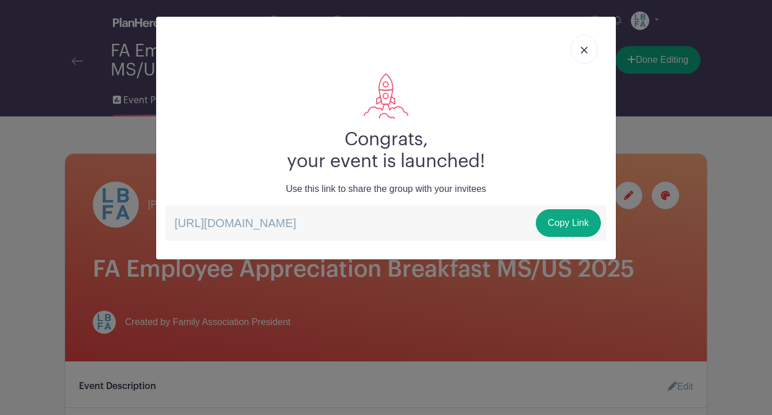
click at [577, 50] on link at bounding box center [584, 49] width 27 height 29
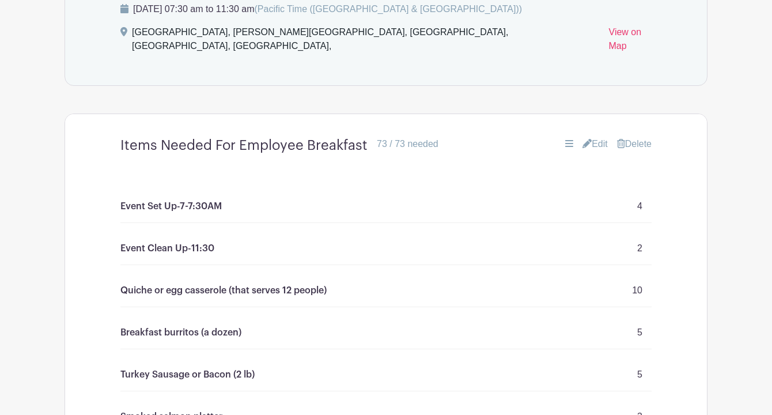
scroll to position [648, 0]
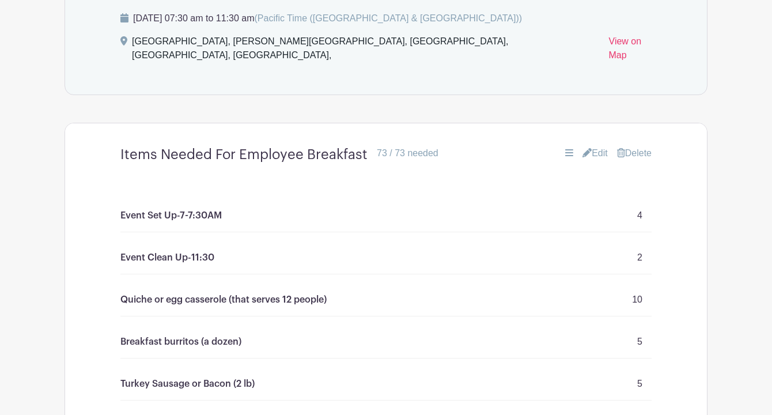
click at [598, 156] on link "Edit" at bounding box center [595, 153] width 25 height 14
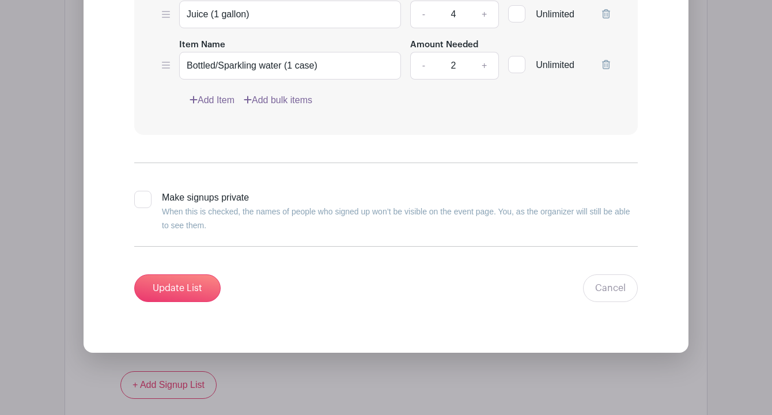
scroll to position [1986, 0]
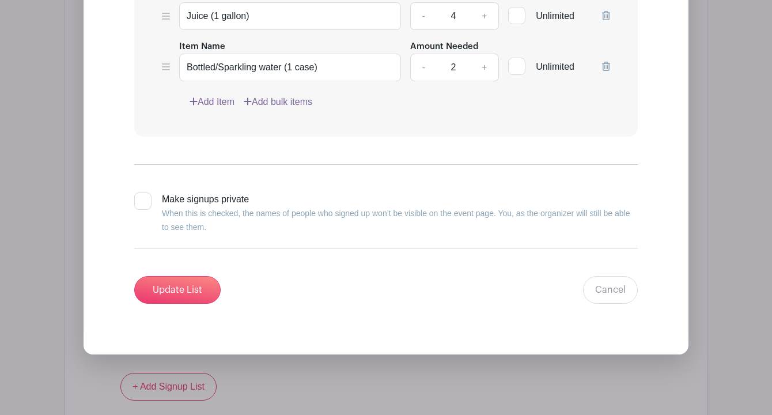
click at [212, 109] on link "Add Item" at bounding box center [212, 102] width 45 height 14
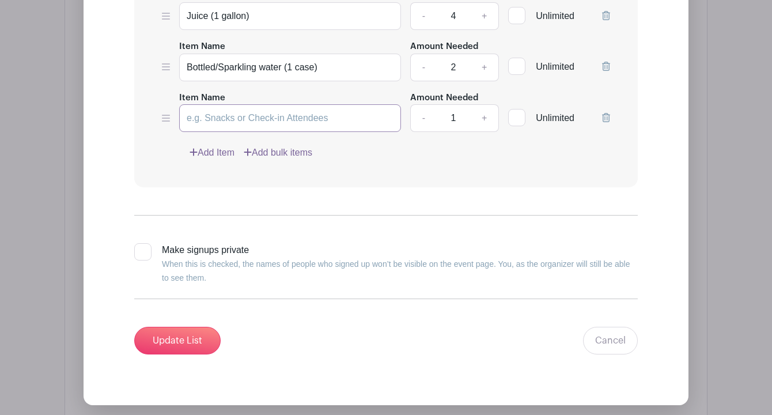
click at [215, 132] on input "Item Name" at bounding box center [290, 118] width 222 height 28
type input "Venmo"
click at [518, 126] on div at bounding box center [516, 117] width 17 height 17
click at [516, 119] on input "Unlimited" at bounding box center [511, 114] width 7 height 7
checkbox input "true"
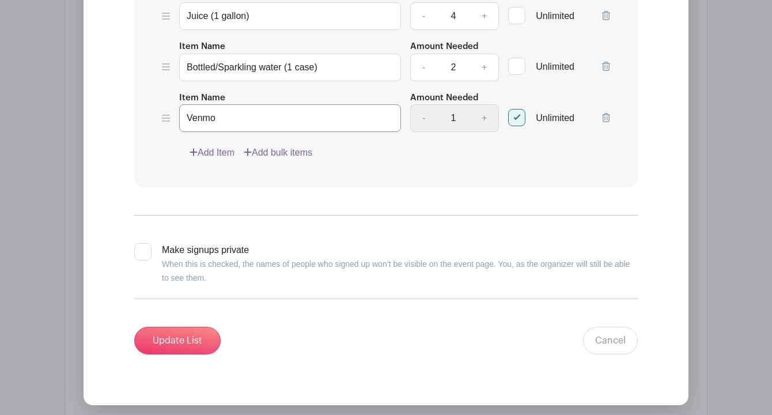
click at [301, 130] on input "Venmo" at bounding box center [290, 118] width 222 height 28
type input "Venmo (any amount you would like to contribute)"
click at [195, 348] on input "Update List" at bounding box center [177, 341] width 86 height 28
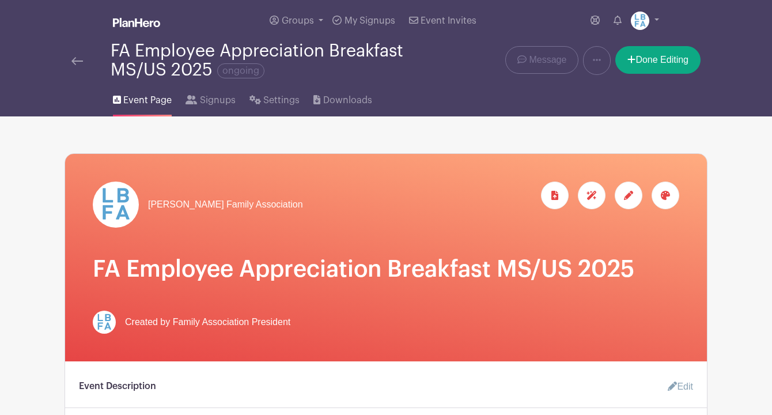
scroll to position [0, 0]
click at [666, 65] on link "Done Editing" at bounding box center [658, 60] width 85 height 28
